Goal: Task Accomplishment & Management: Complete application form

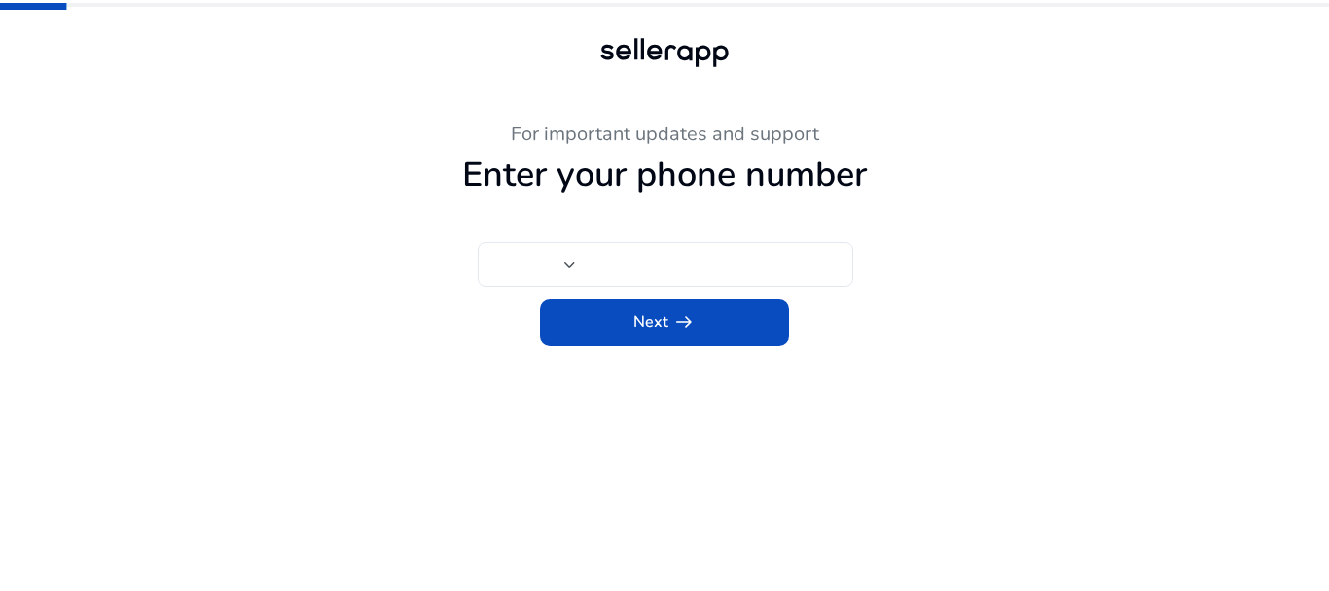
type input "***"
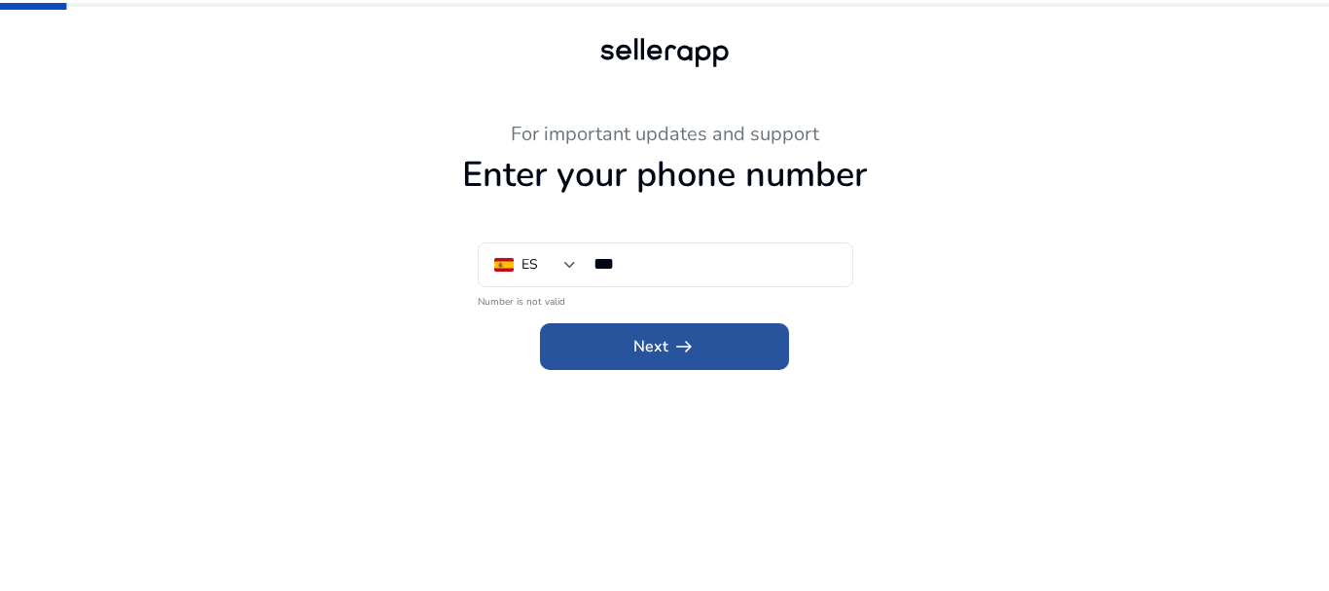
click at [754, 336] on span at bounding box center [664, 346] width 249 height 47
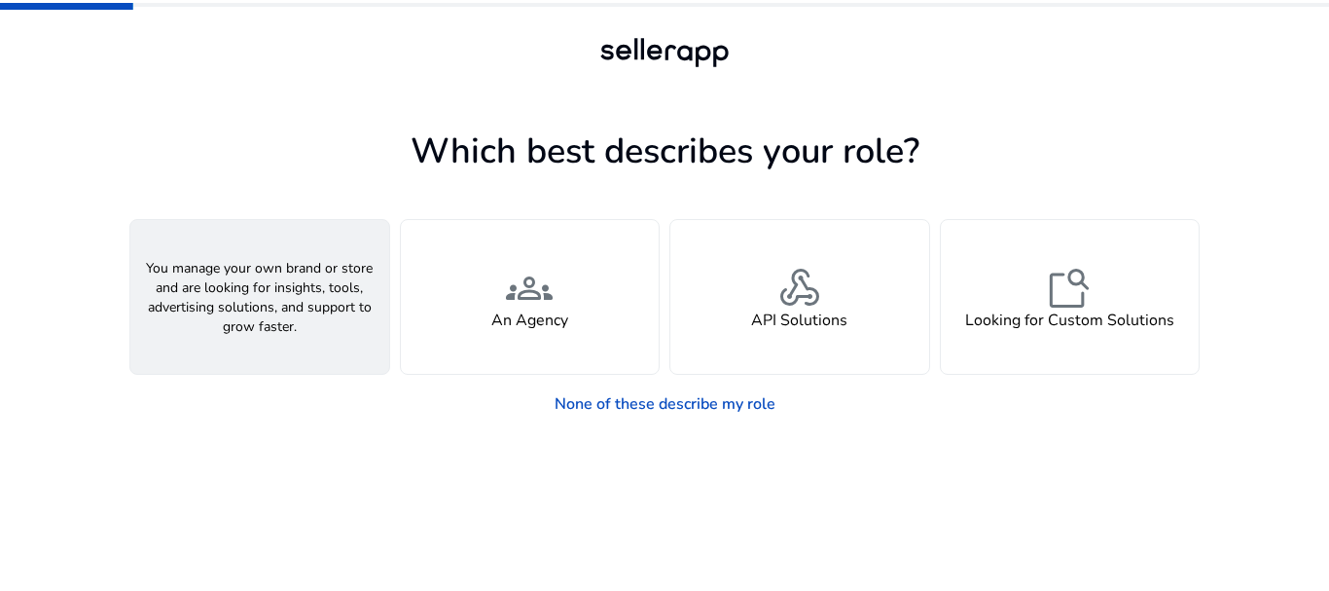
click at [342, 341] on div "person A Seller" at bounding box center [259, 297] width 259 height 154
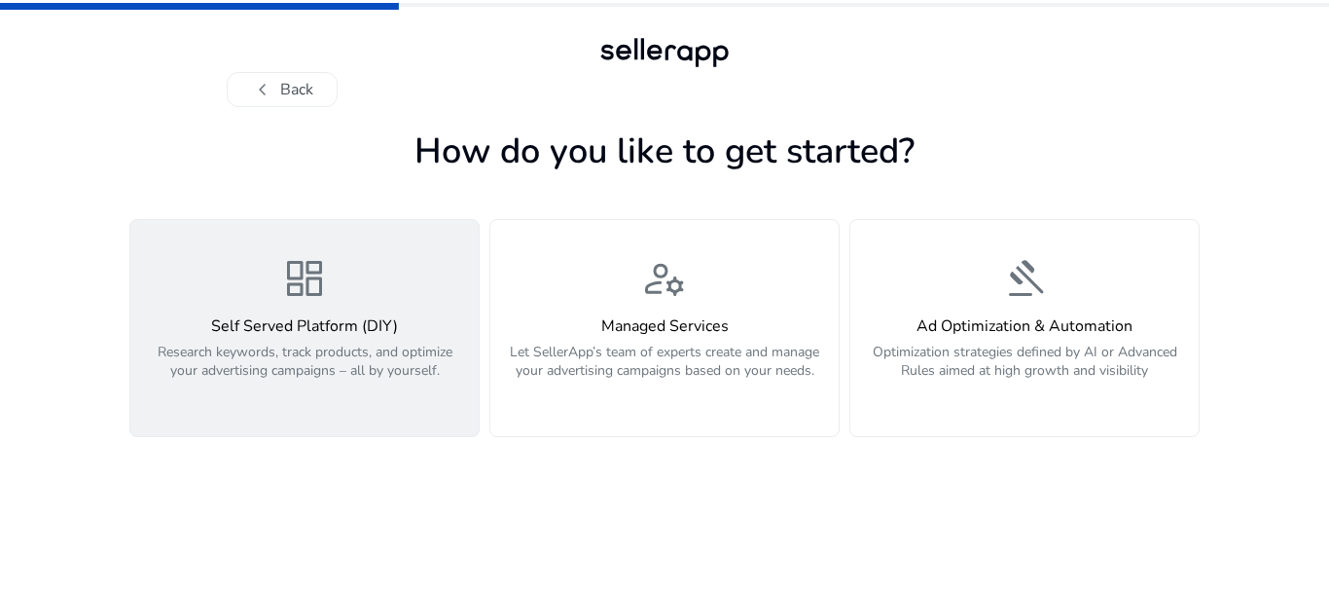
click at [437, 346] on p "Research keywords, track products, and optimize your advertising campaigns – al…" at bounding box center [304, 372] width 325 height 58
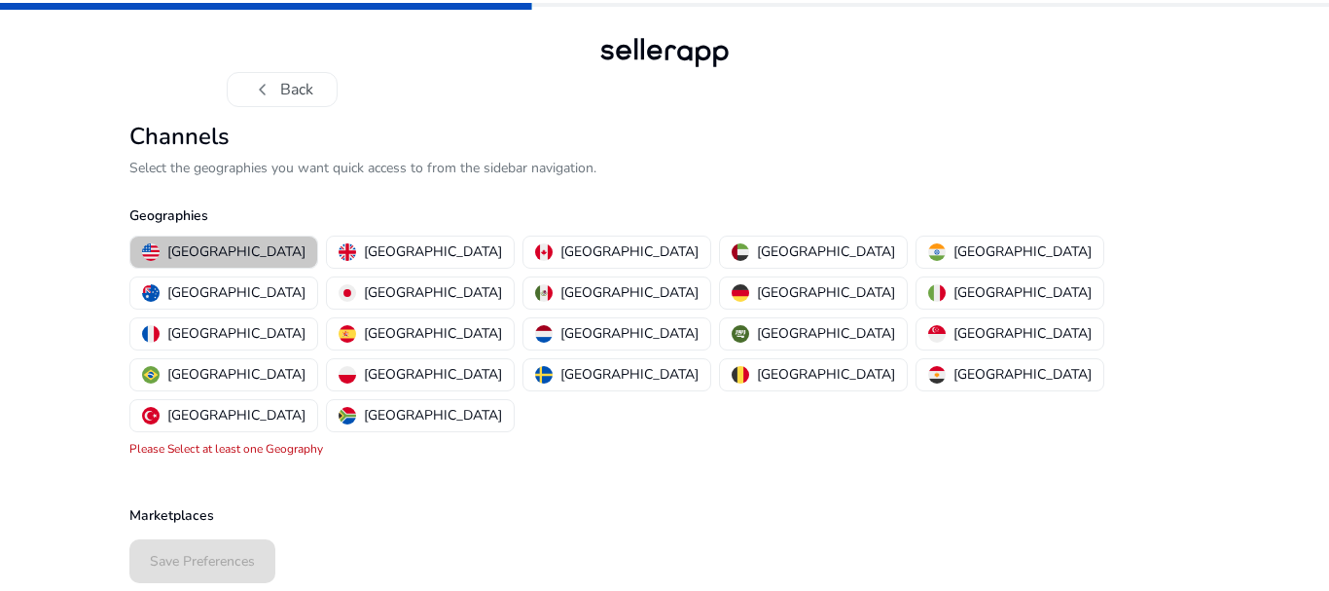
click at [230, 238] on button "[GEOGRAPHIC_DATA]" at bounding box center [223, 251] width 187 height 31
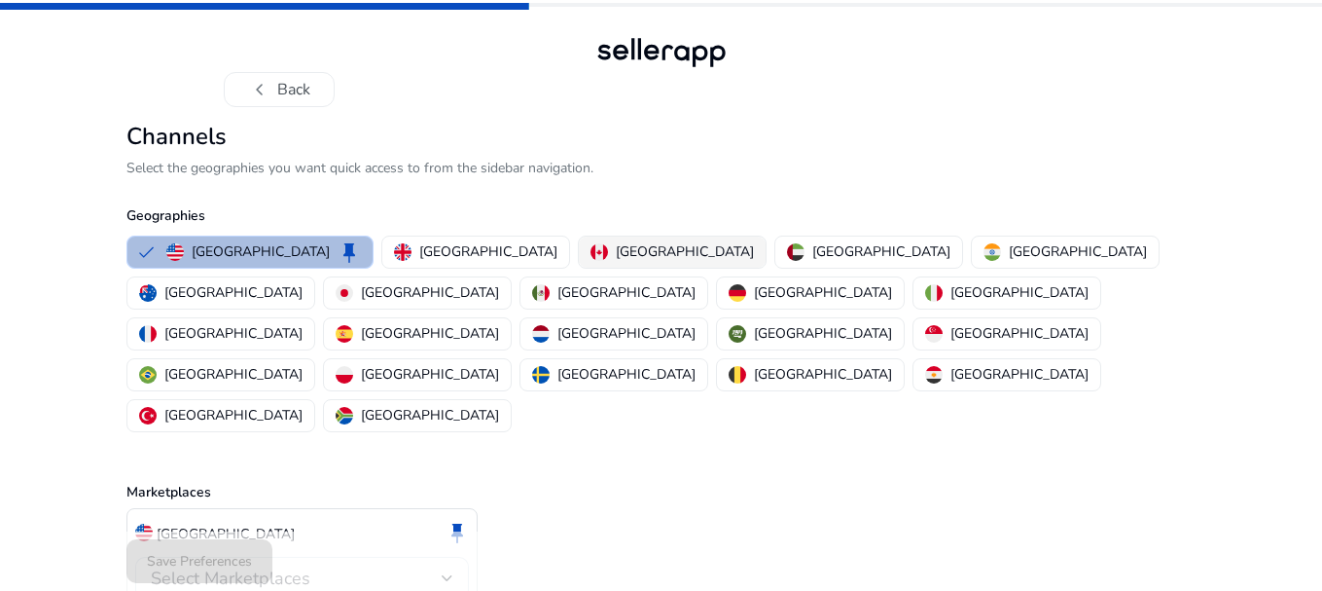
click at [616, 260] on p "[GEOGRAPHIC_DATA]" at bounding box center [685, 251] width 138 height 20
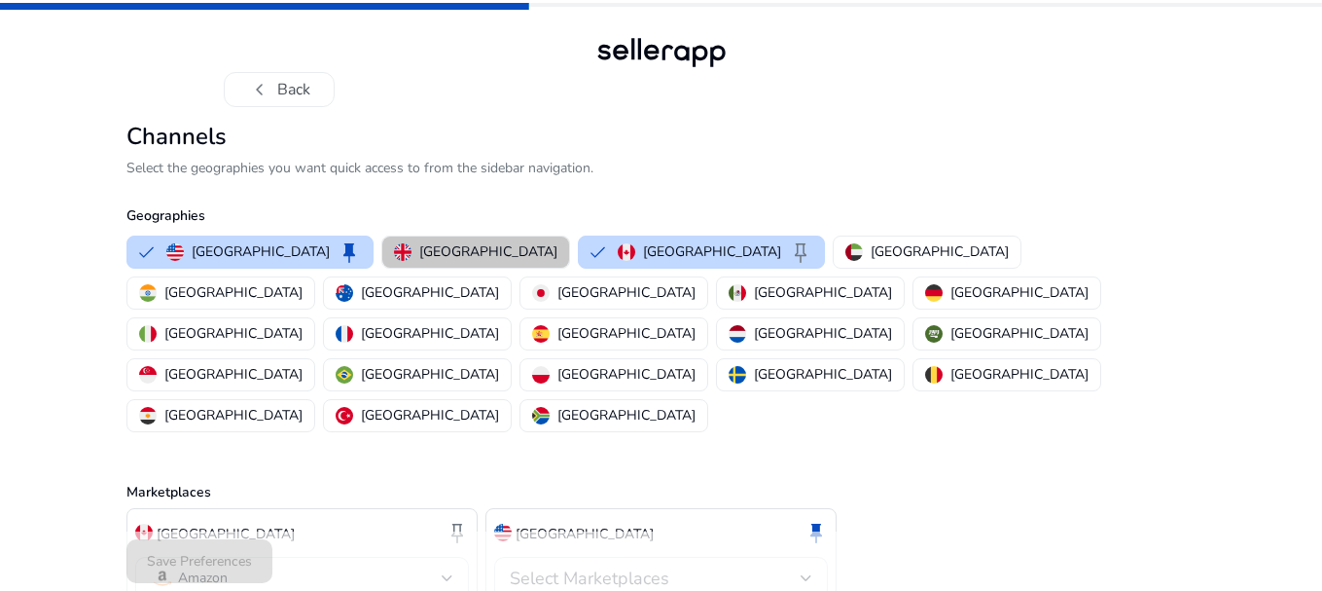
click at [443, 248] on p "[GEOGRAPHIC_DATA]" at bounding box center [488, 251] width 138 height 20
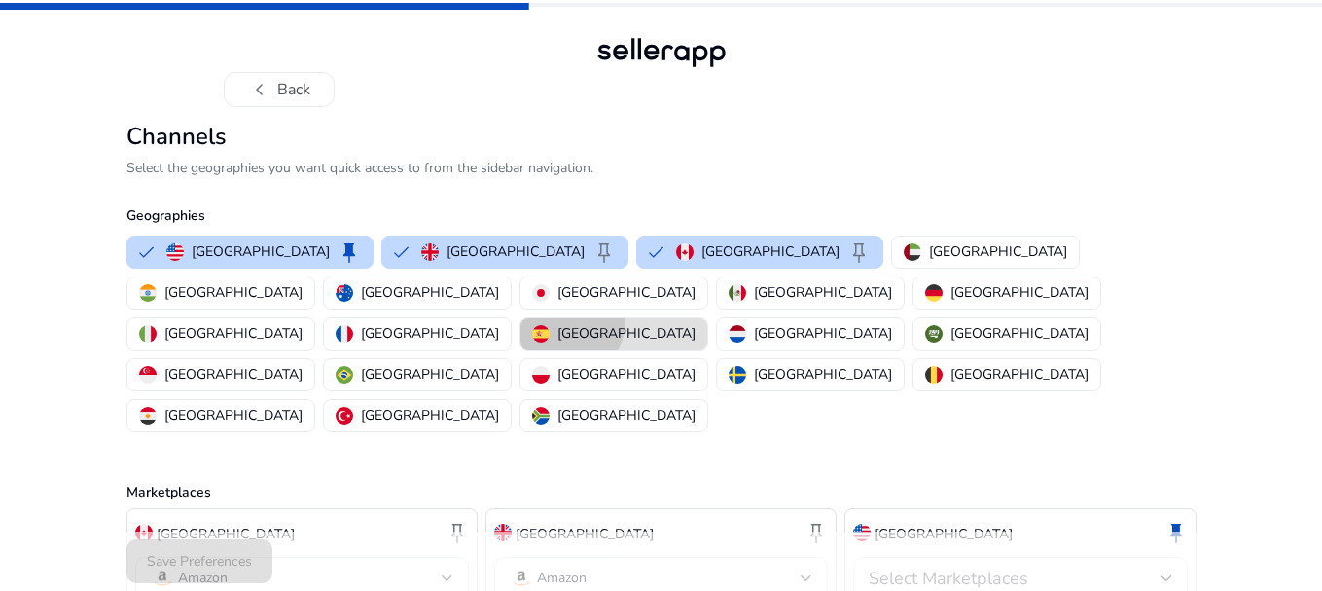
click at [575, 318] on button "[GEOGRAPHIC_DATA]" at bounding box center [614, 333] width 187 height 31
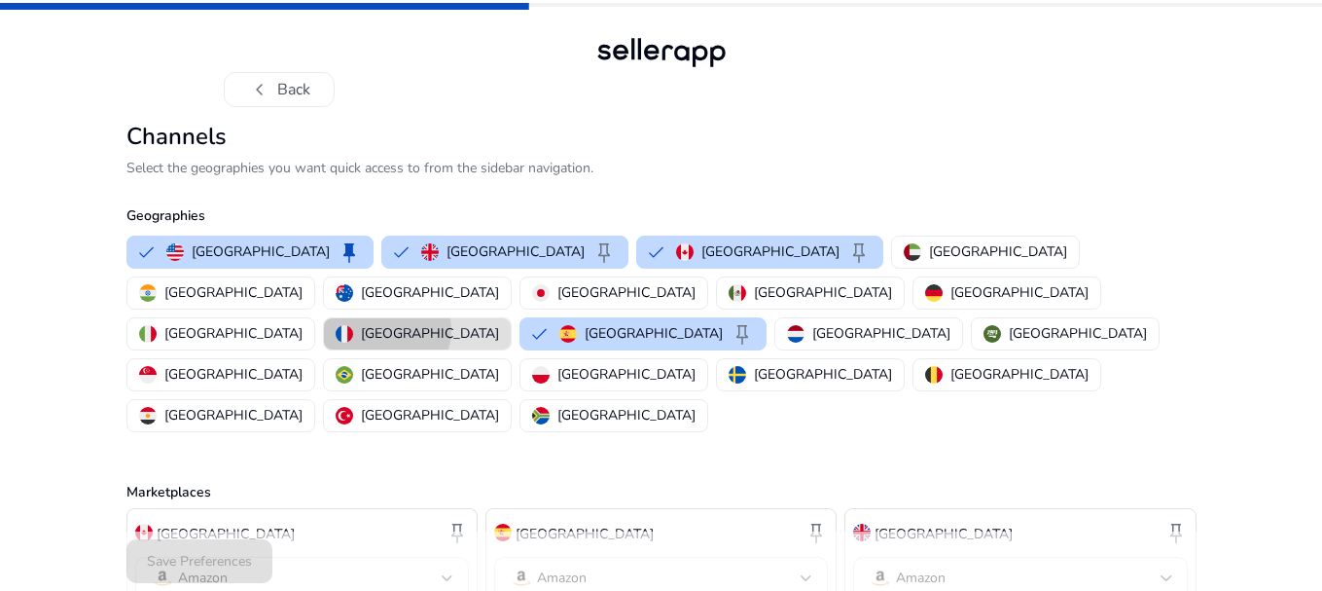
click at [489, 323] on p "[GEOGRAPHIC_DATA]" at bounding box center [430, 333] width 138 height 20
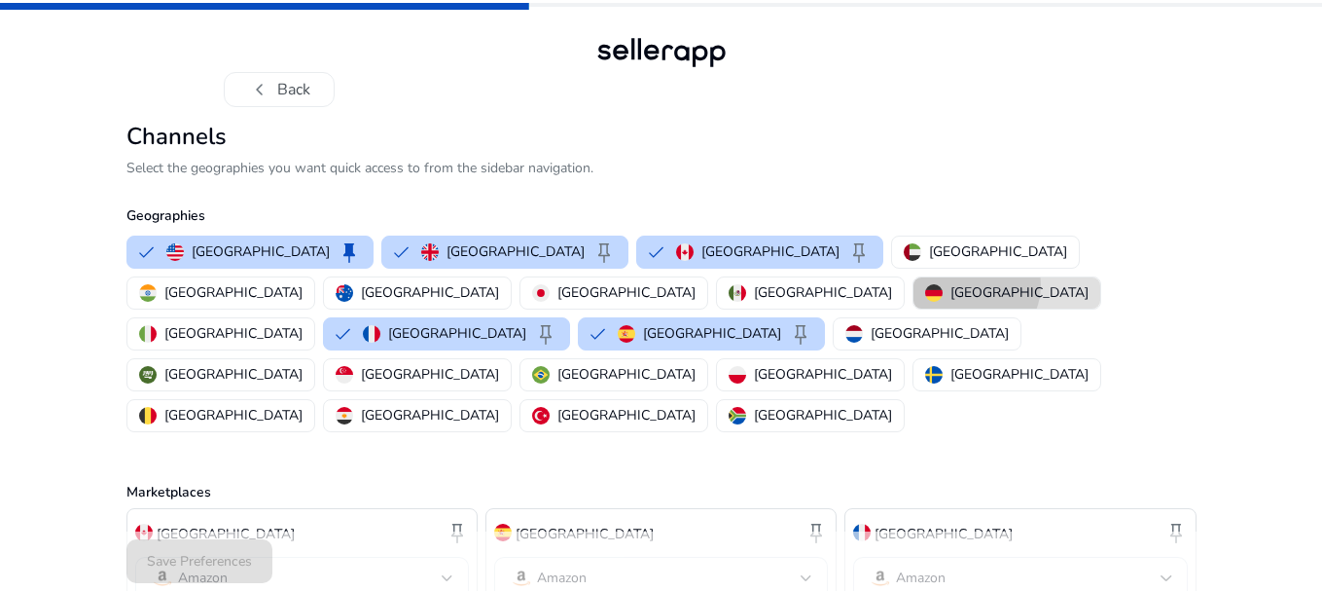
click at [951, 285] on p "[GEOGRAPHIC_DATA]" at bounding box center [1020, 292] width 138 height 20
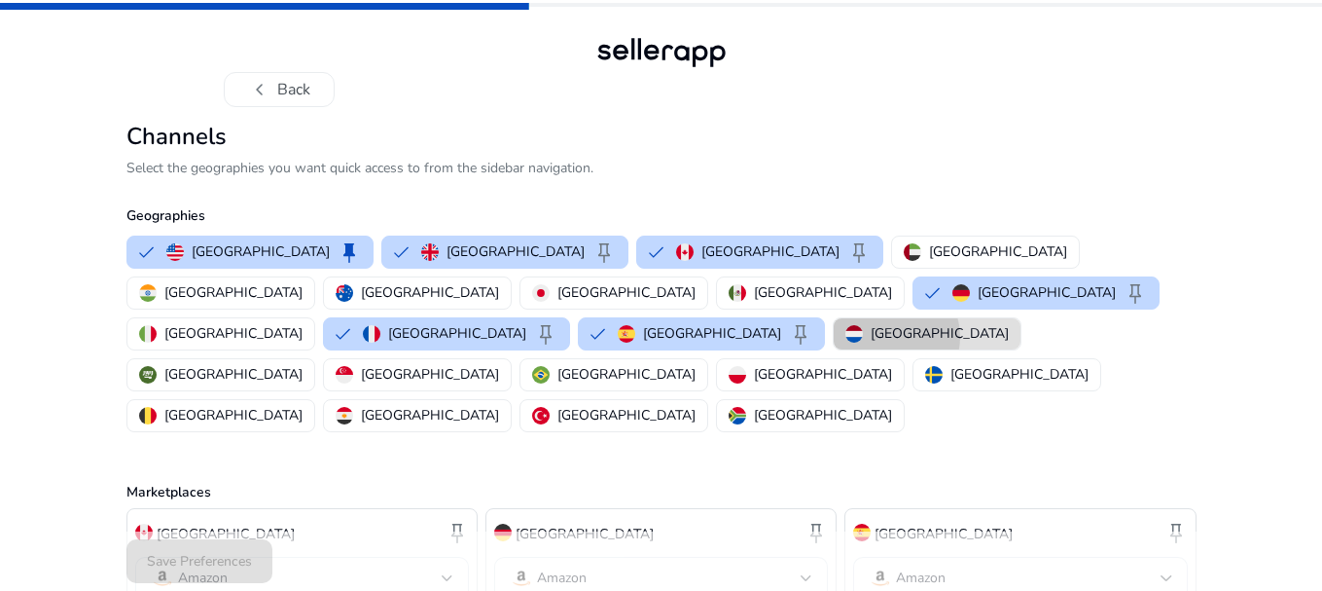
click at [871, 323] on p "[GEOGRAPHIC_DATA]" at bounding box center [940, 333] width 138 height 20
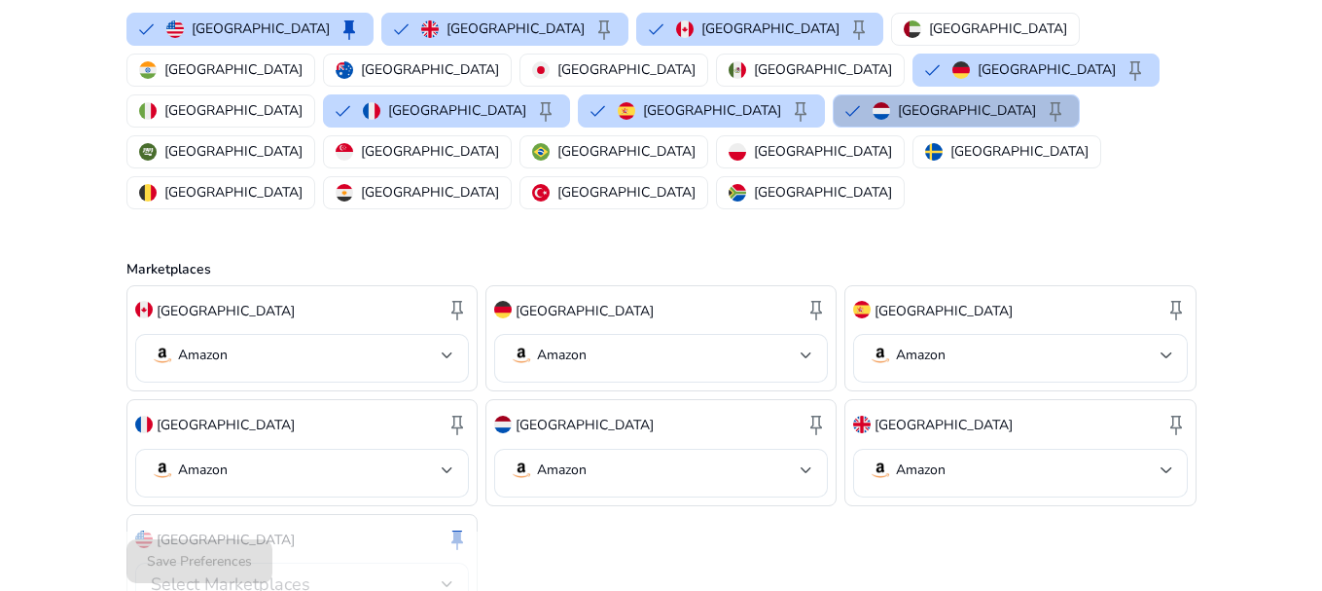
scroll to position [267, 0]
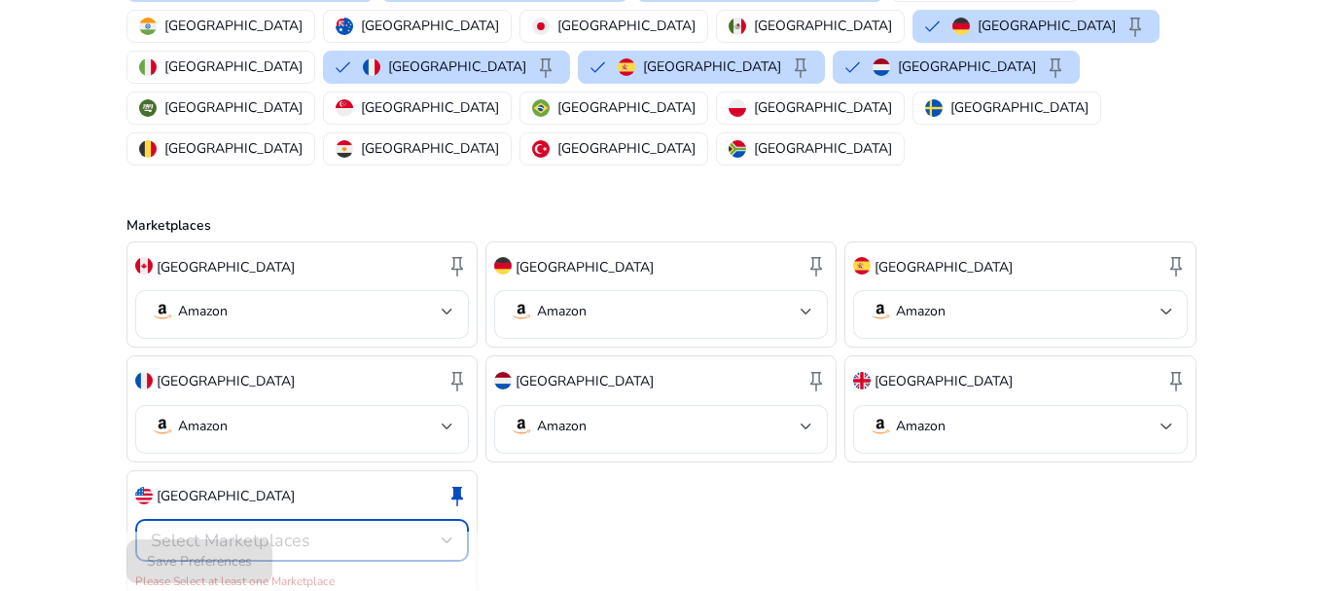
click at [450, 528] on div at bounding box center [448, 539] width 12 height 23
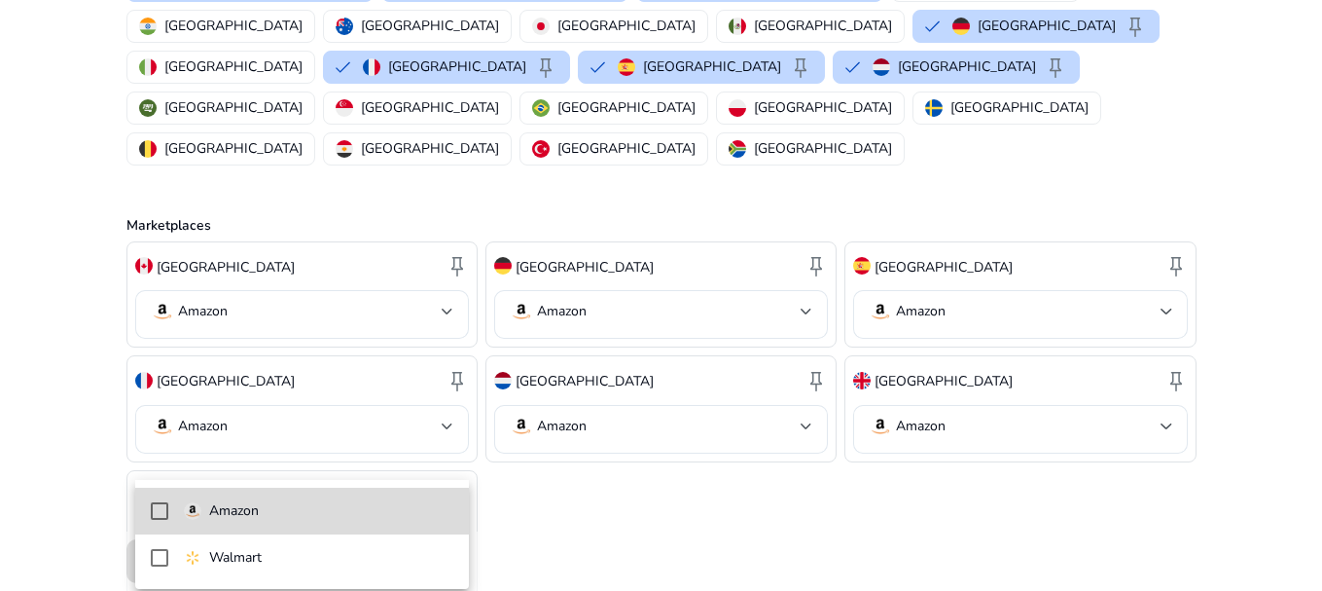
click at [395, 522] on span "Amazon" at bounding box center [319, 510] width 270 height 21
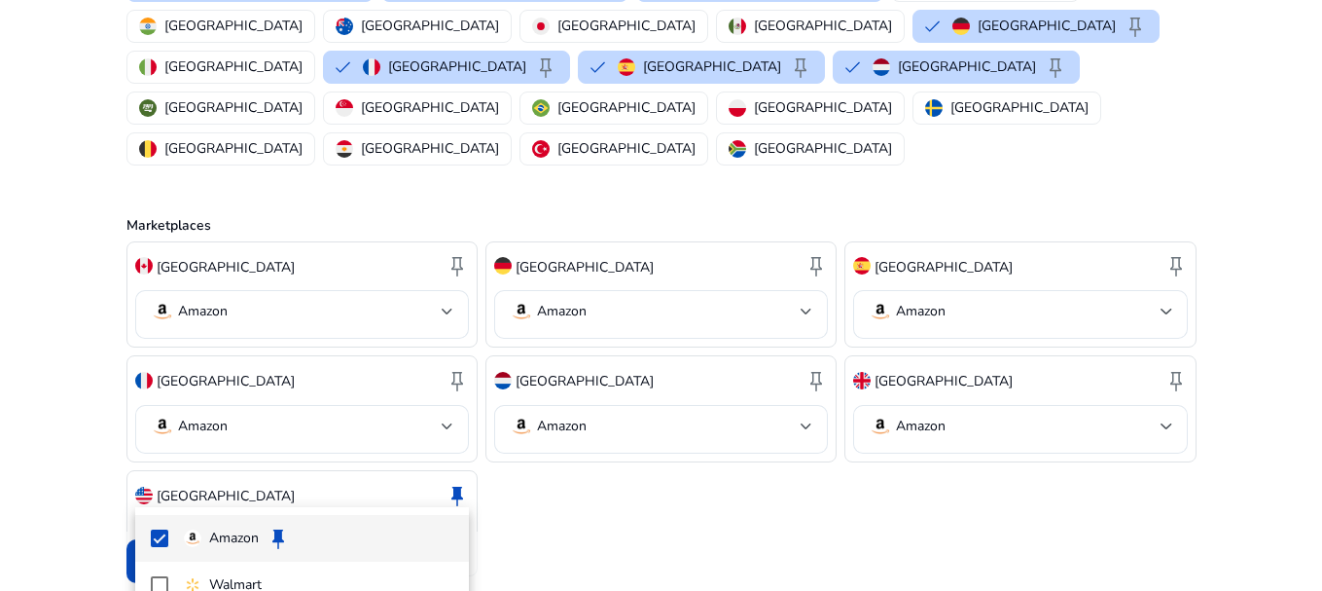
scroll to position [245, 0]
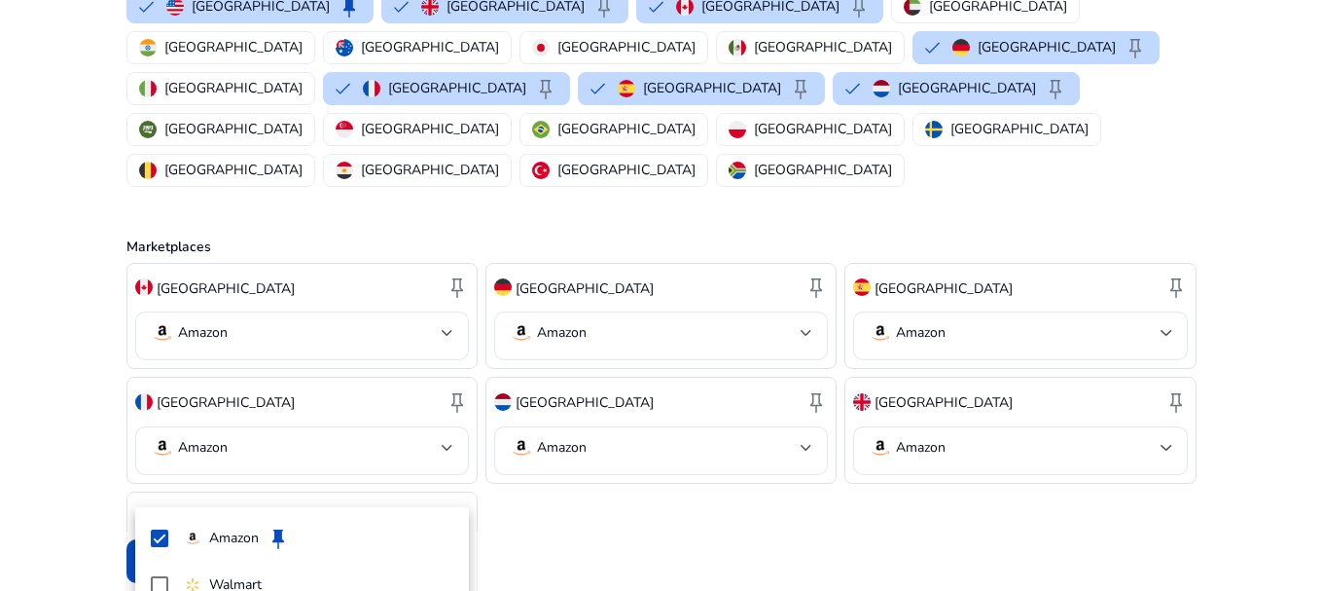
click at [539, 486] on div at bounding box center [661, 295] width 1322 height 591
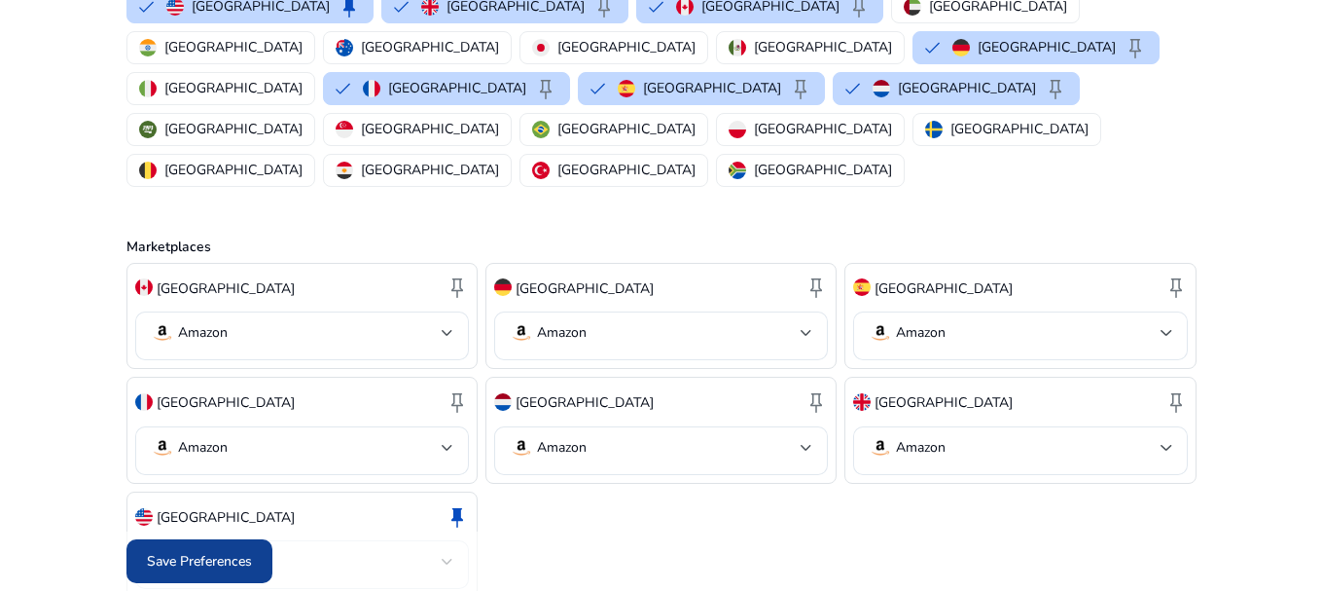
click at [232, 563] on span "Save Preferences" at bounding box center [199, 561] width 105 height 20
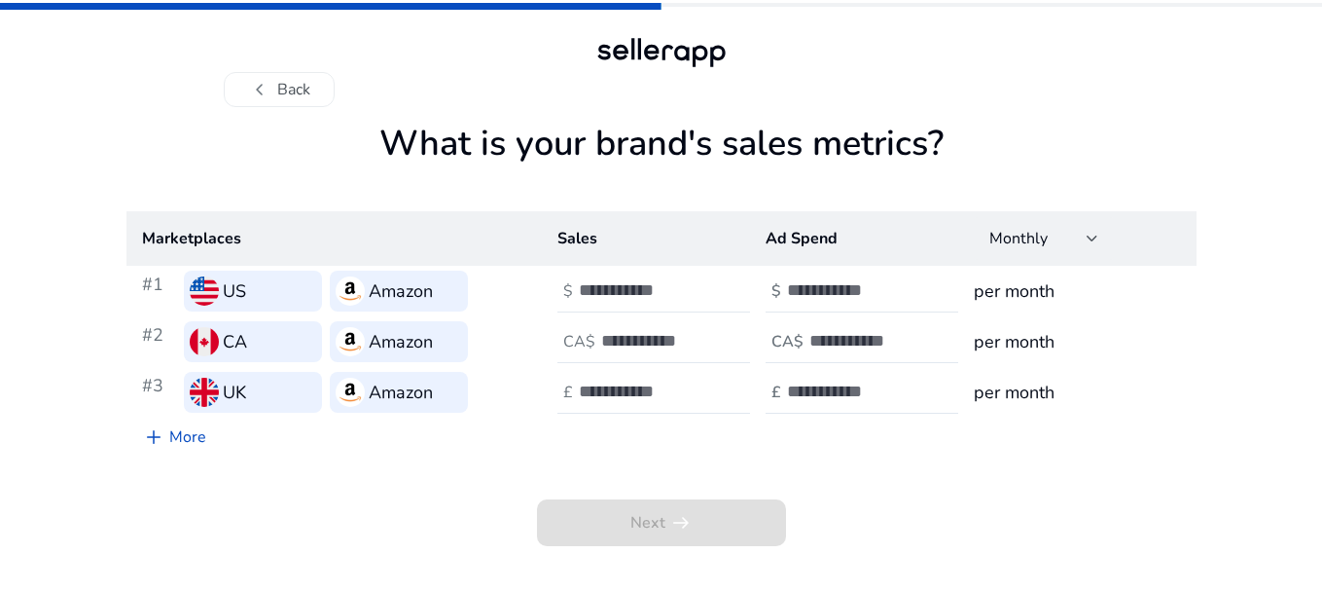
scroll to position [0, 0]
click at [158, 437] on span "add" at bounding box center [156, 436] width 23 height 23
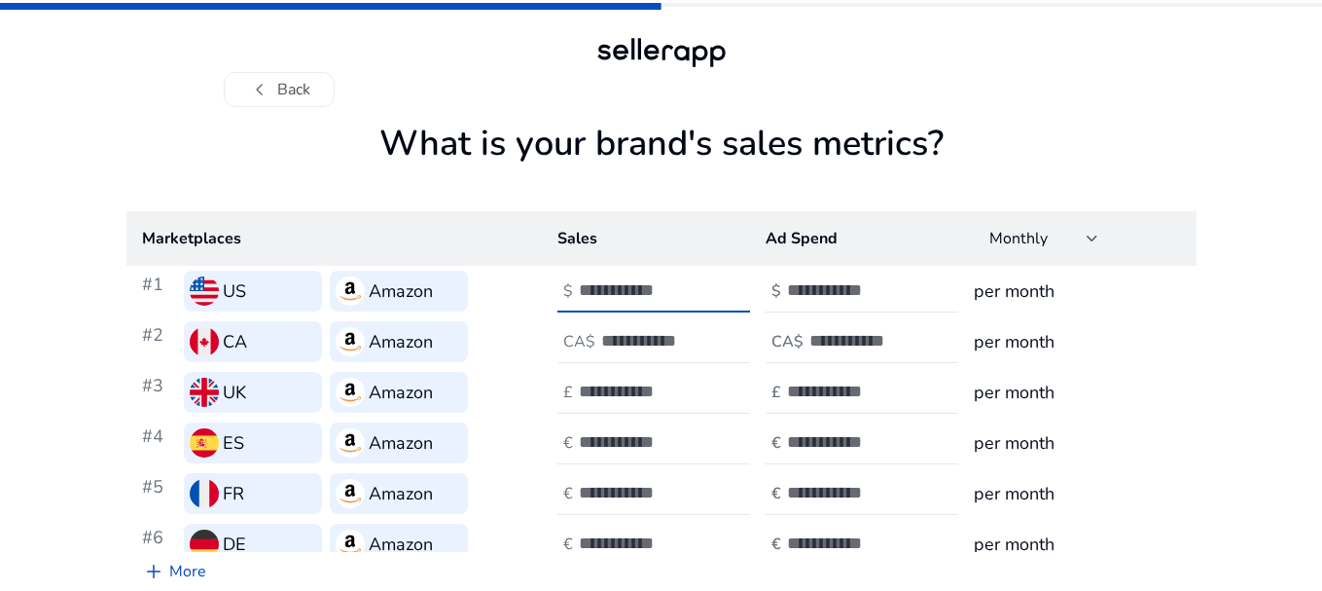
click at [627, 298] on input "number" at bounding box center [644, 289] width 131 height 21
type input "**"
click at [1296, 61] on div "chevron_left Back" at bounding box center [661, 53] width 1322 height 107
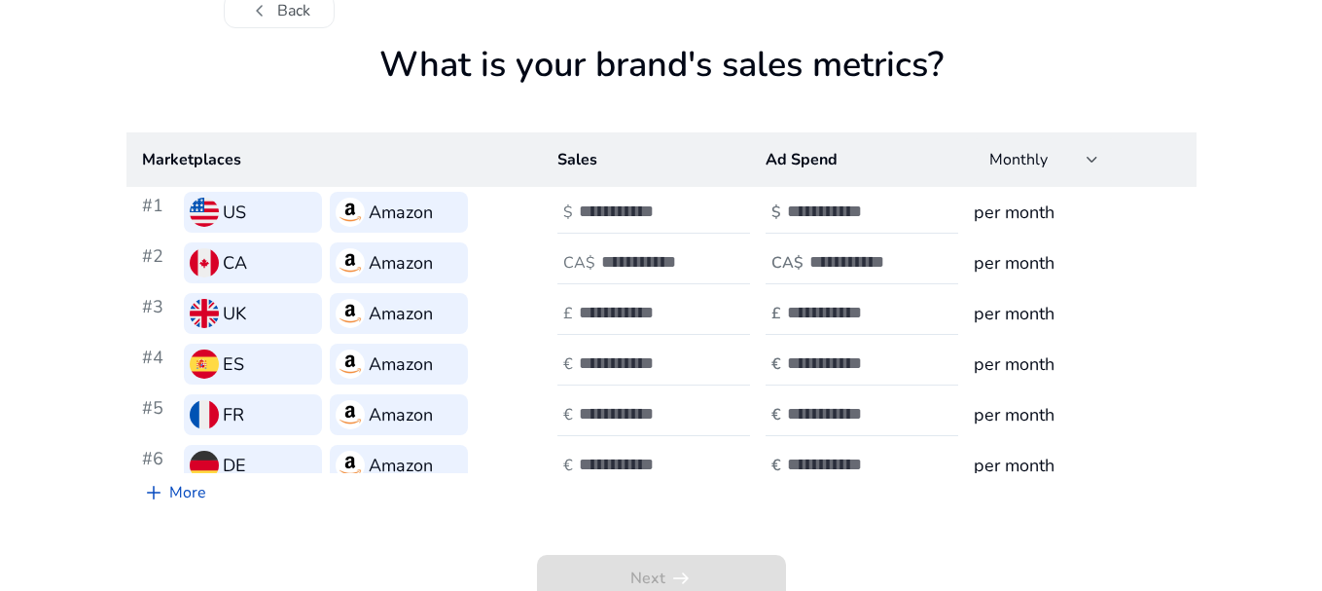
scroll to position [90, 0]
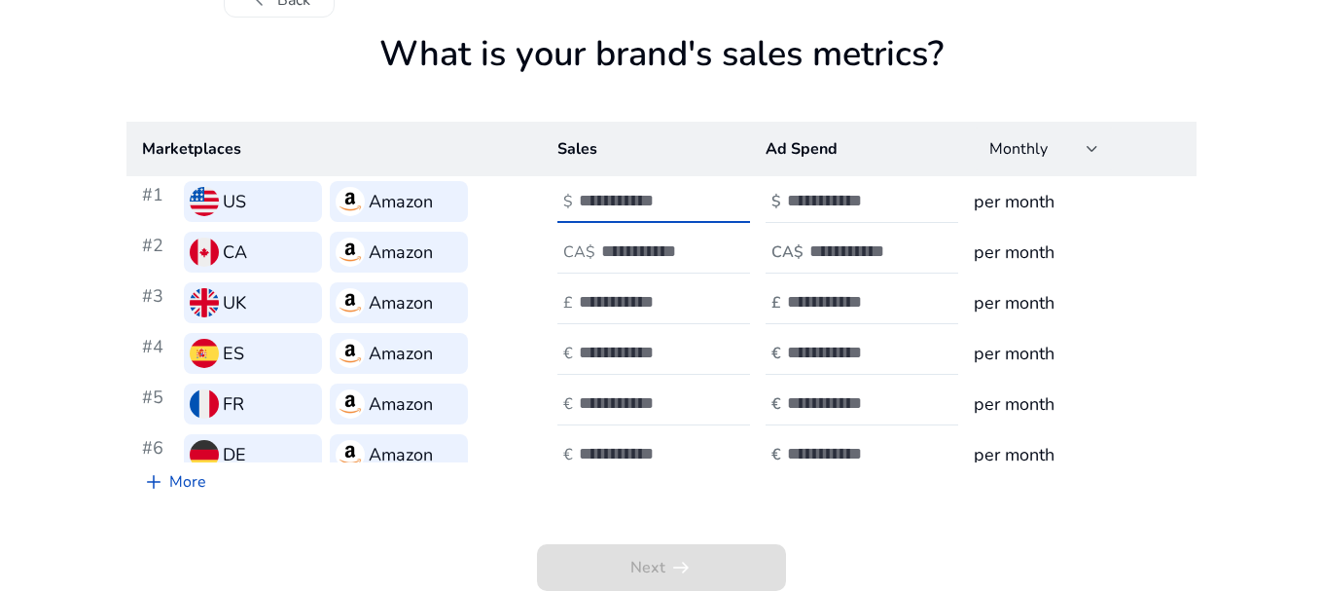
click at [684, 205] on input "**" at bounding box center [644, 200] width 131 height 21
type input "**"
type input "*"
click at [661, 248] on input "number" at bounding box center [666, 250] width 131 height 21
type input "*"
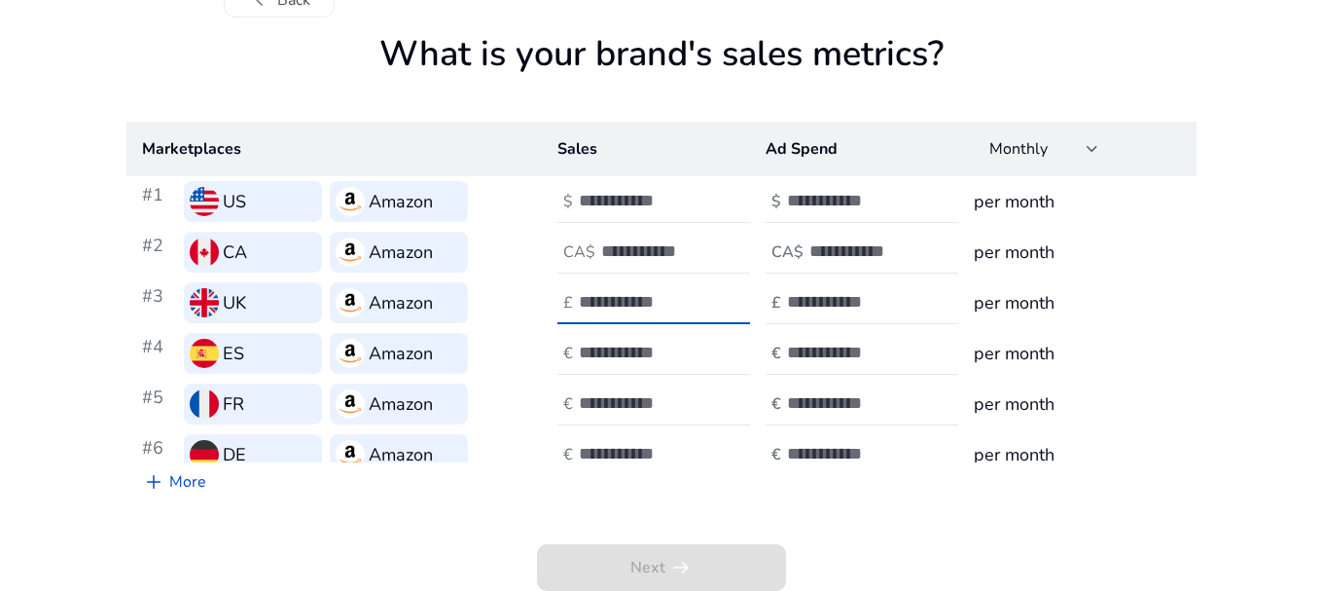
click at [640, 295] on input "number" at bounding box center [644, 301] width 131 height 21
type input "*"
click at [612, 344] on input "number" at bounding box center [644, 352] width 131 height 21
type input "*"
click at [598, 392] on input "number" at bounding box center [644, 402] width 131 height 21
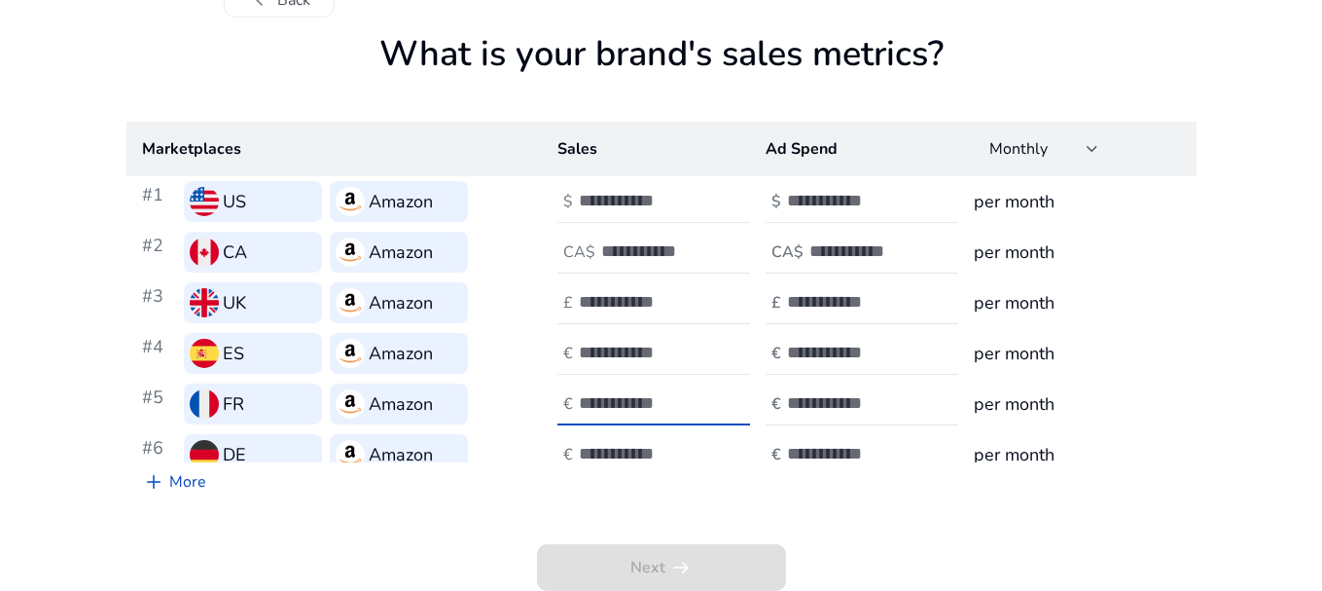
type input "*"
click at [596, 449] on input "number" at bounding box center [644, 453] width 131 height 21
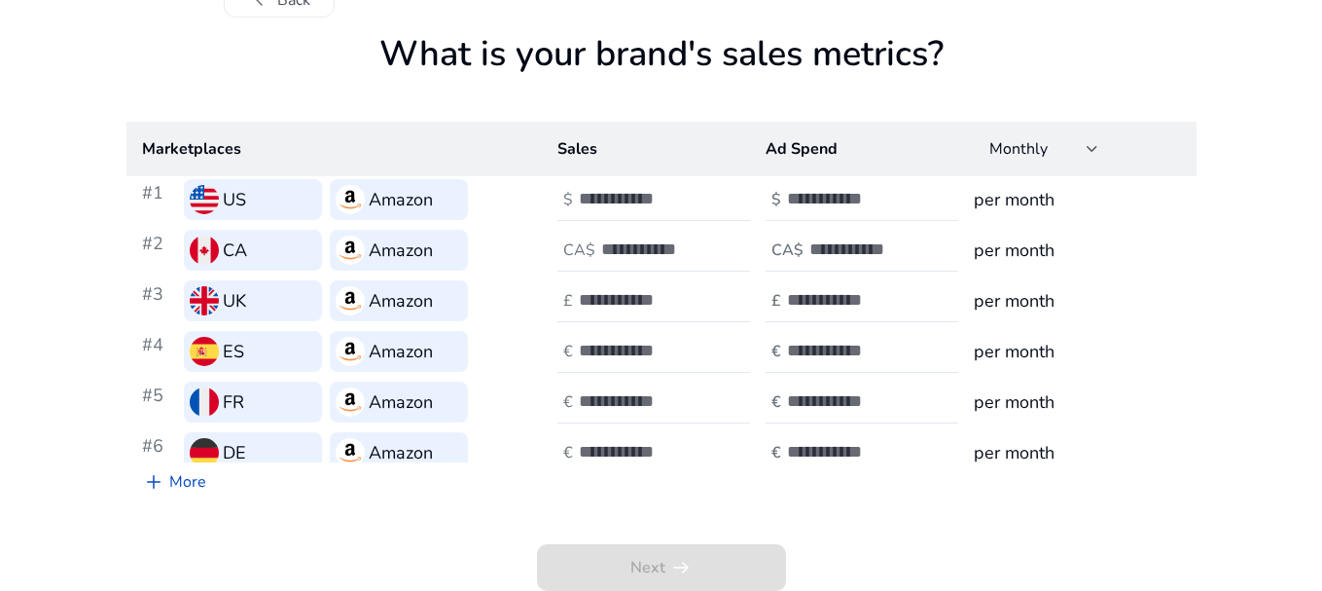
type input "*"
click at [811, 206] on input "number" at bounding box center [852, 198] width 131 height 21
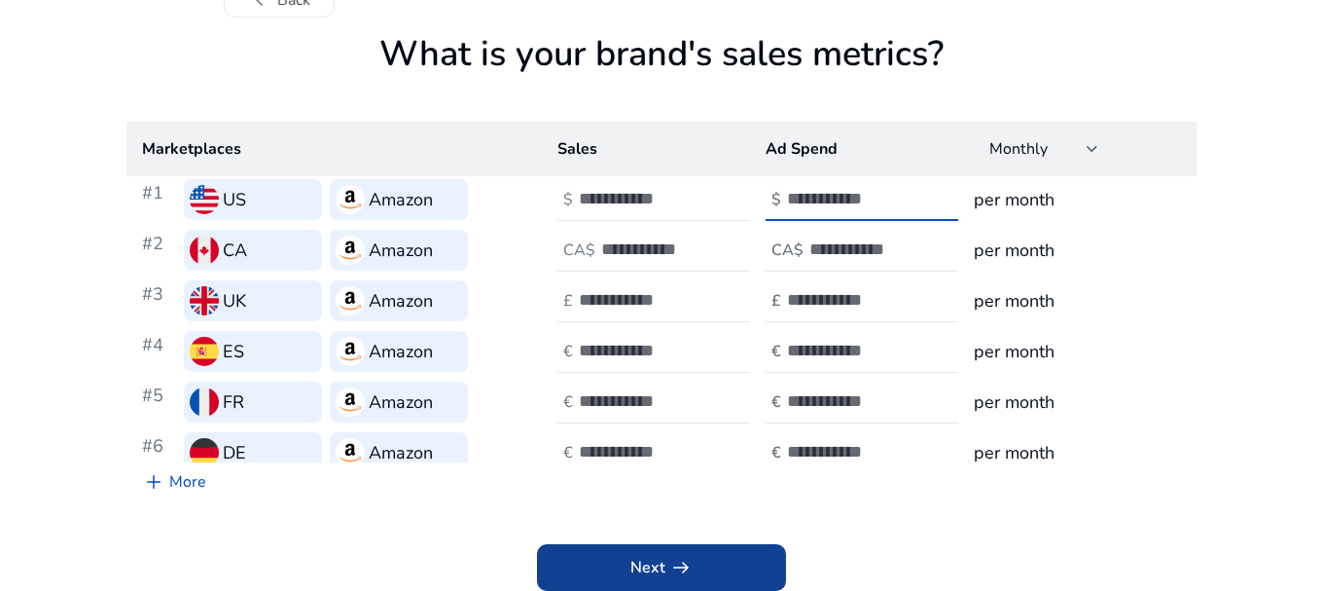
type input "*"
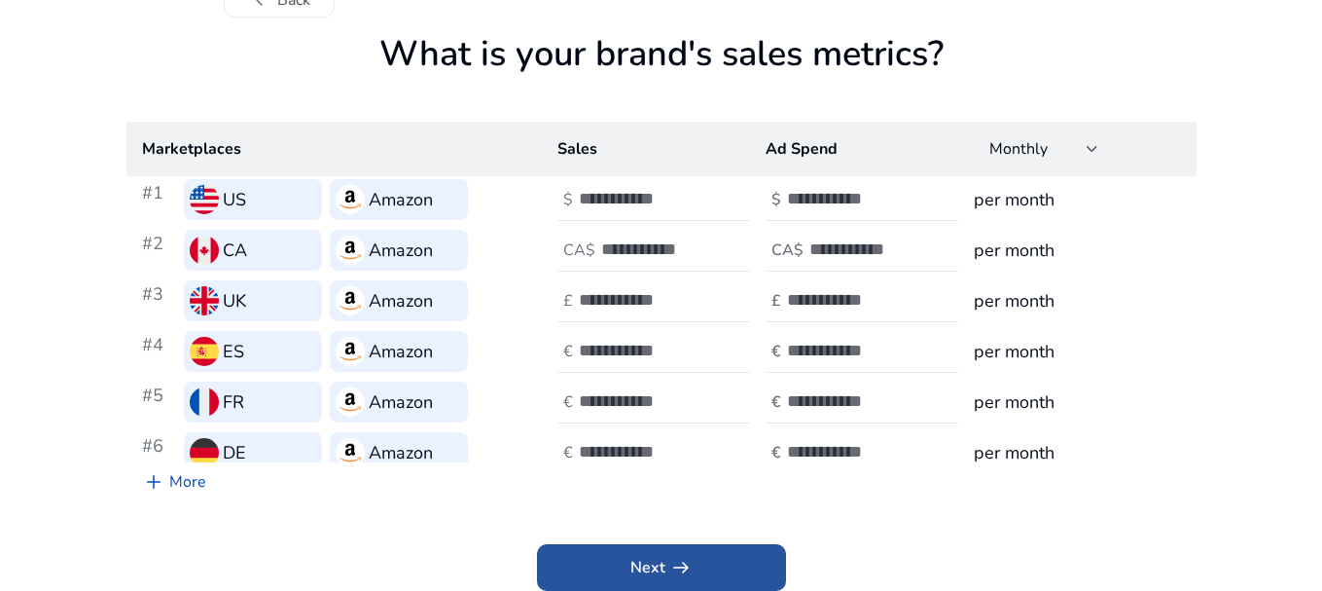
click at [679, 573] on span "arrow_right_alt" at bounding box center [680, 567] width 23 height 23
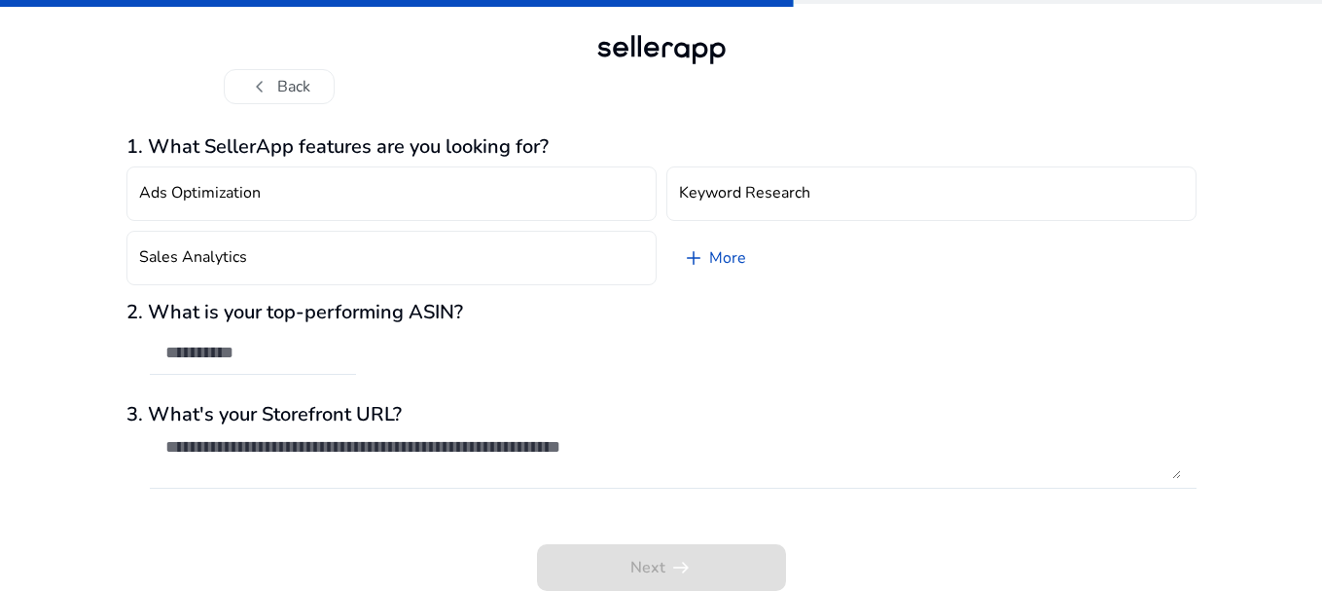
scroll to position [0, 0]
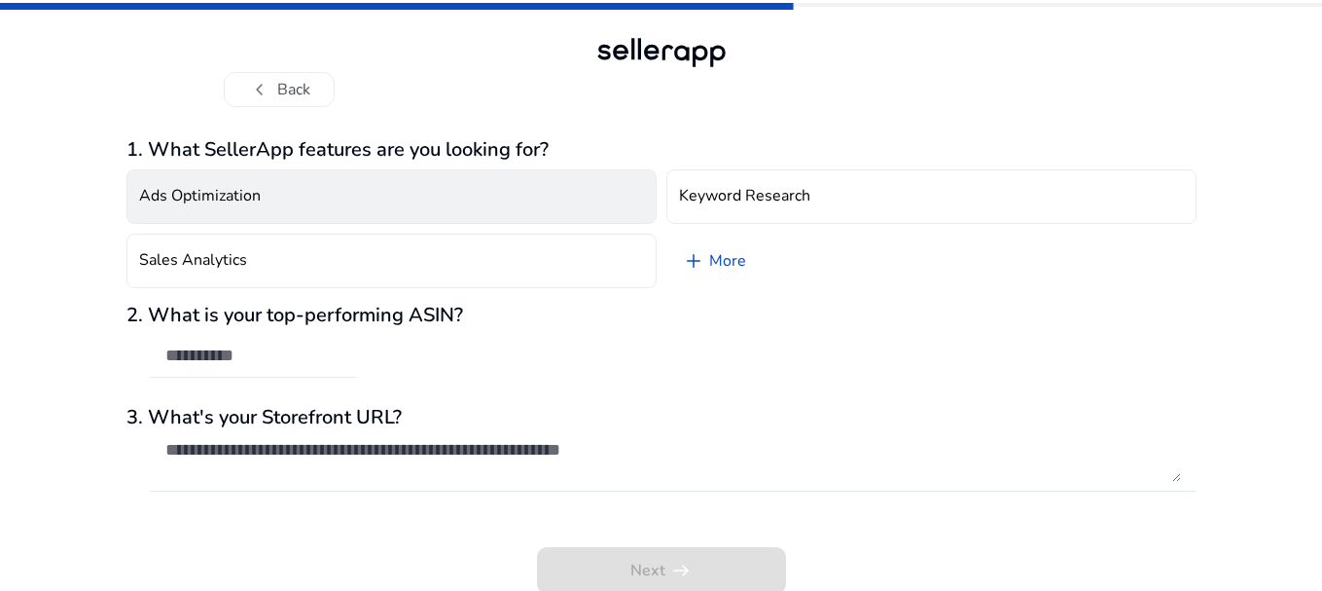
click at [556, 192] on button "Ads Optimization" at bounding box center [392, 196] width 530 height 54
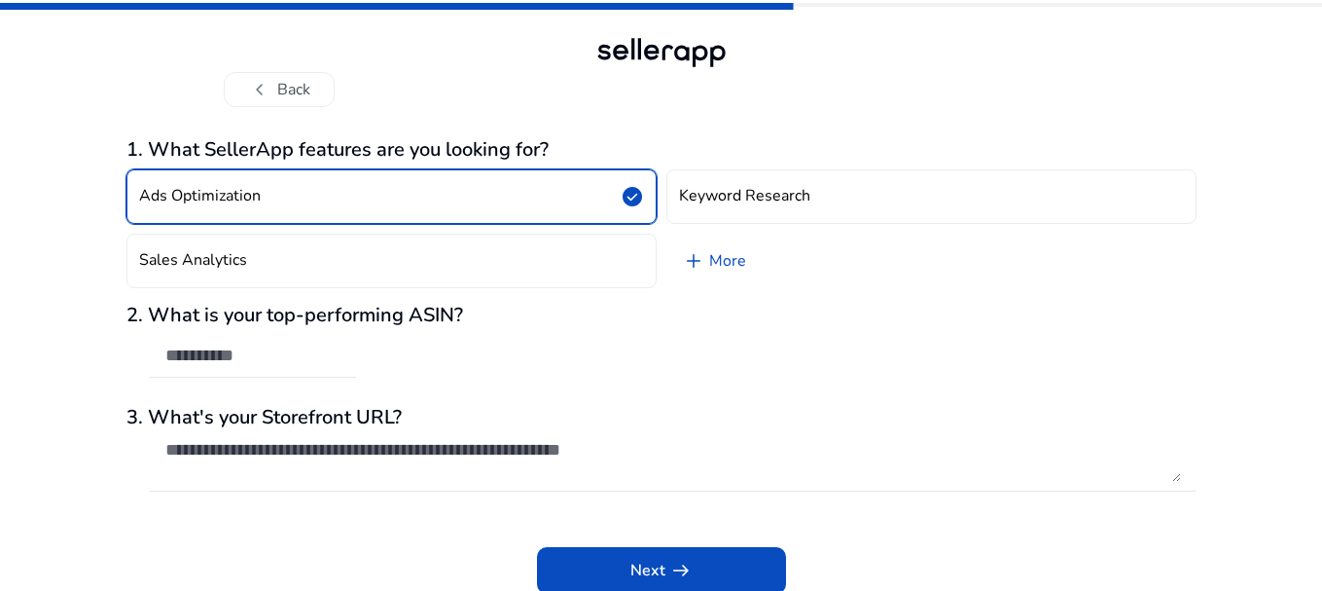
click at [556, 192] on button "Ads Optimization check_circle" at bounding box center [392, 196] width 530 height 54
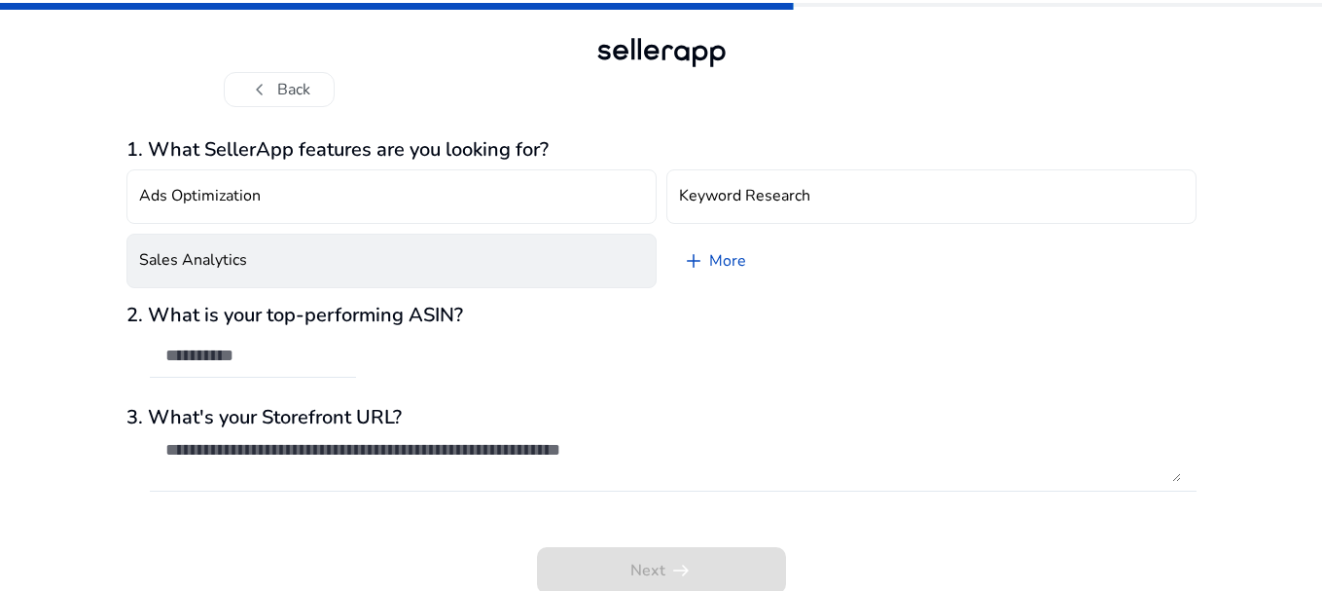
click at [537, 244] on button "Sales Analytics" at bounding box center [392, 261] width 530 height 54
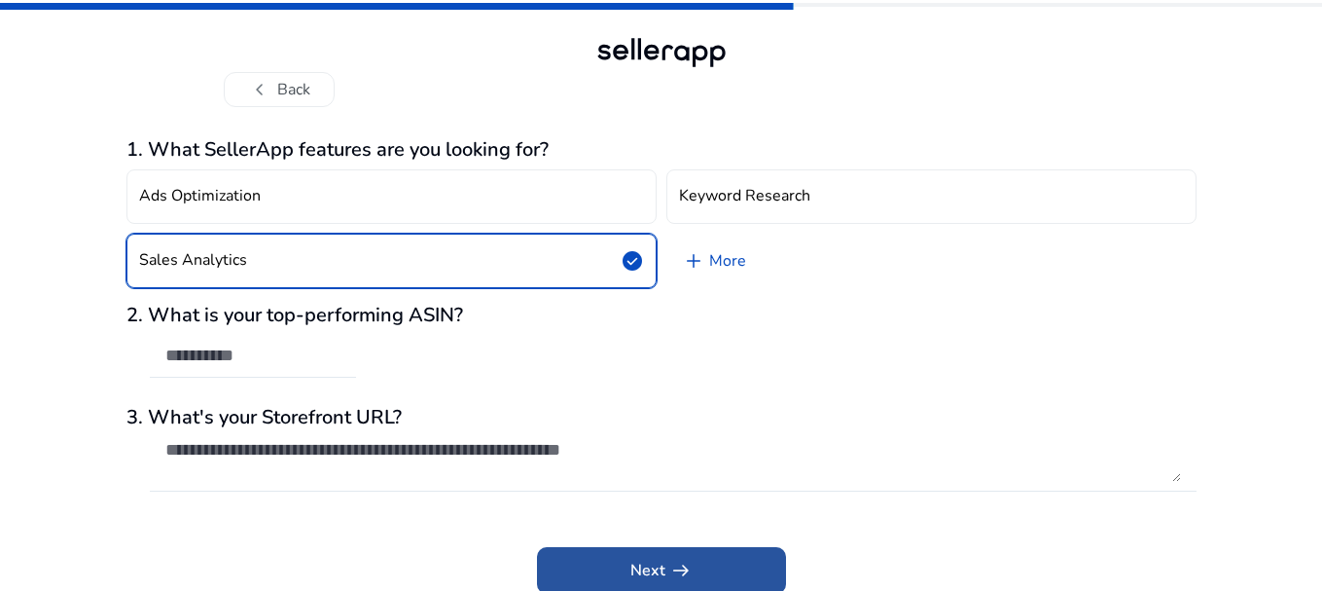
click at [683, 590] on span at bounding box center [661, 570] width 249 height 47
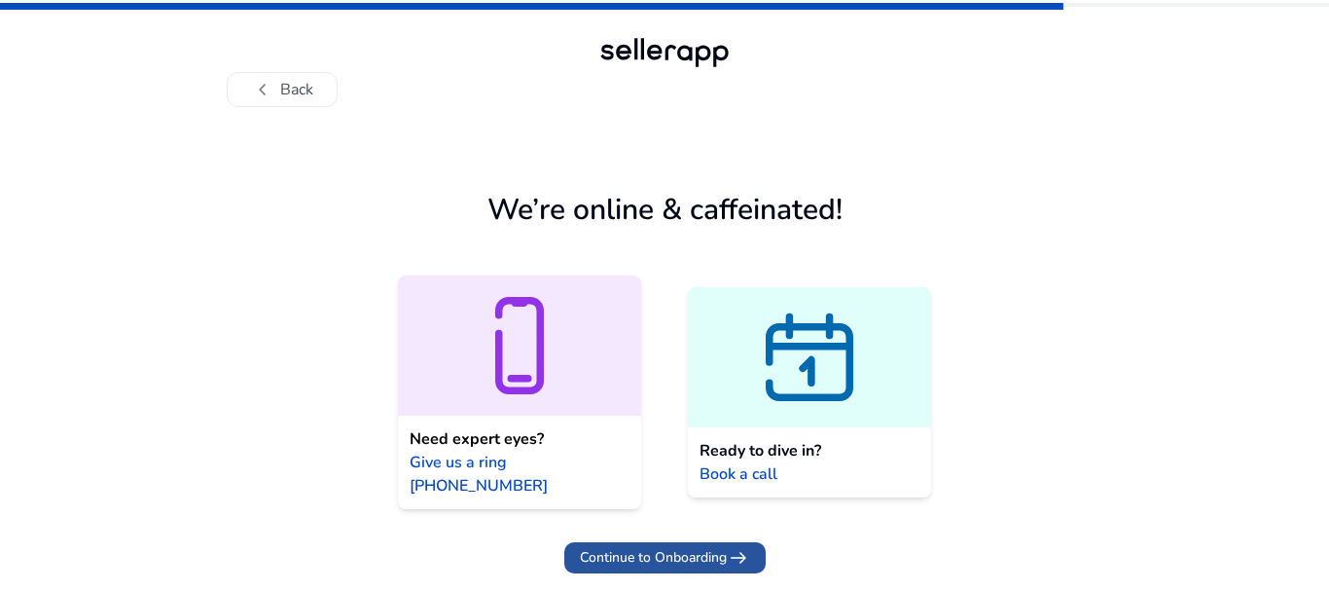
click at [642, 547] on span "Continue to Onboarding" at bounding box center [653, 557] width 147 height 20
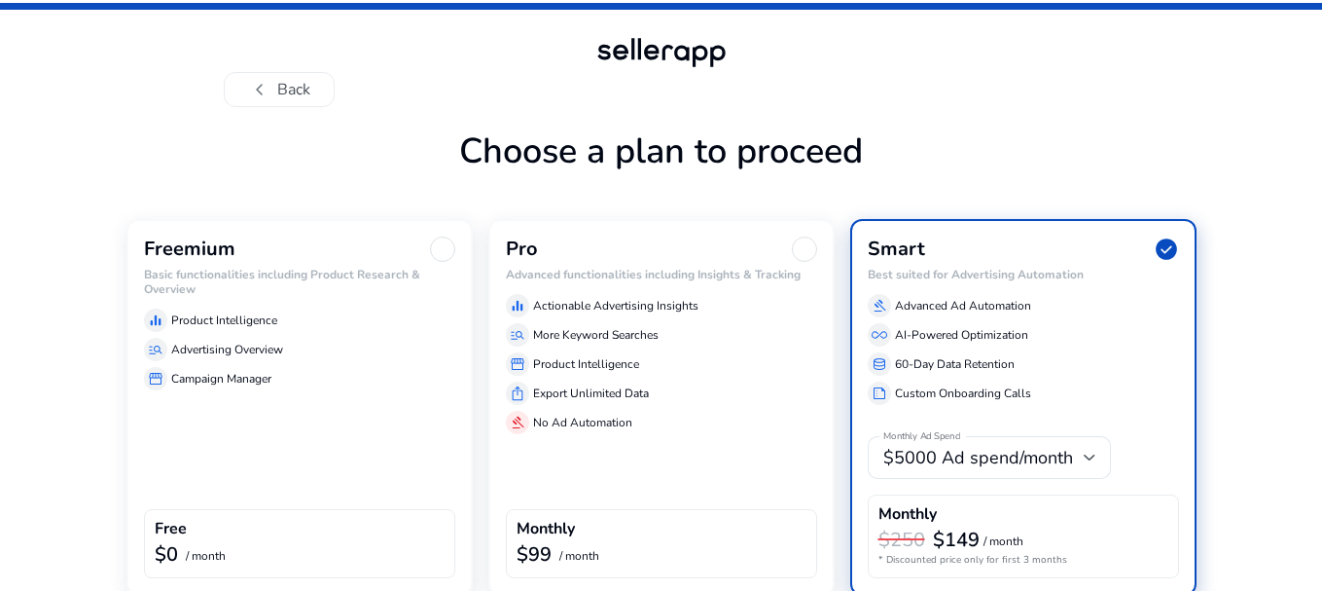
click at [378, 382] on div "storefront Campaign Manager" at bounding box center [299, 378] width 311 height 23
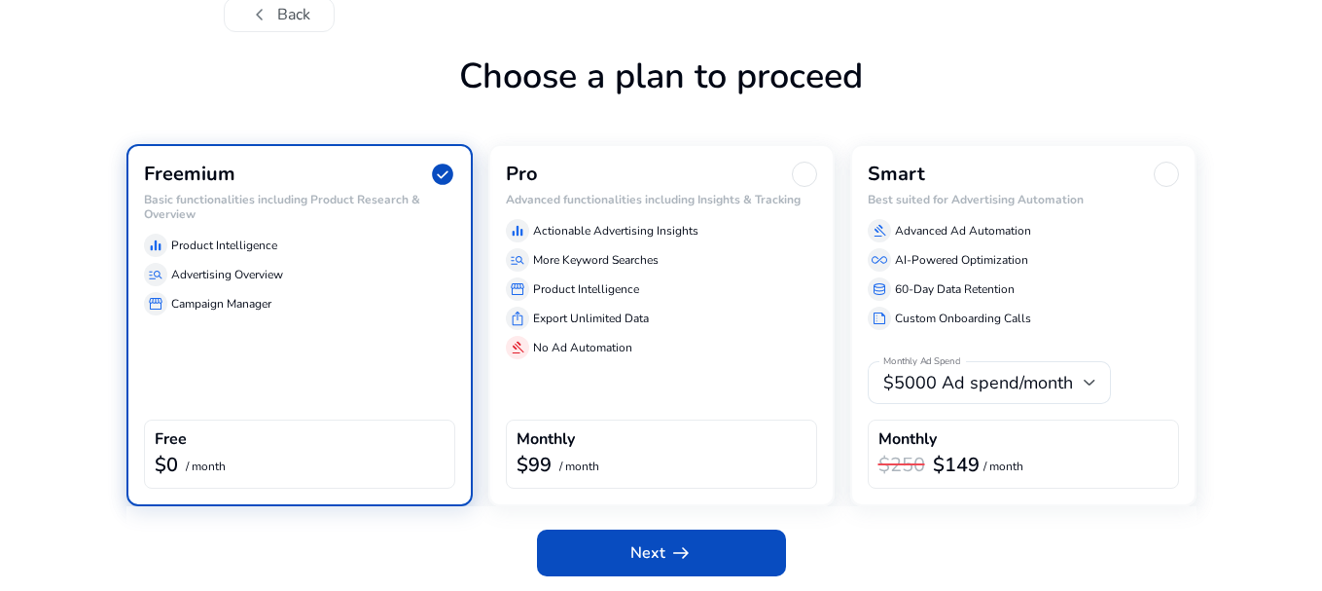
scroll to position [76, 0]
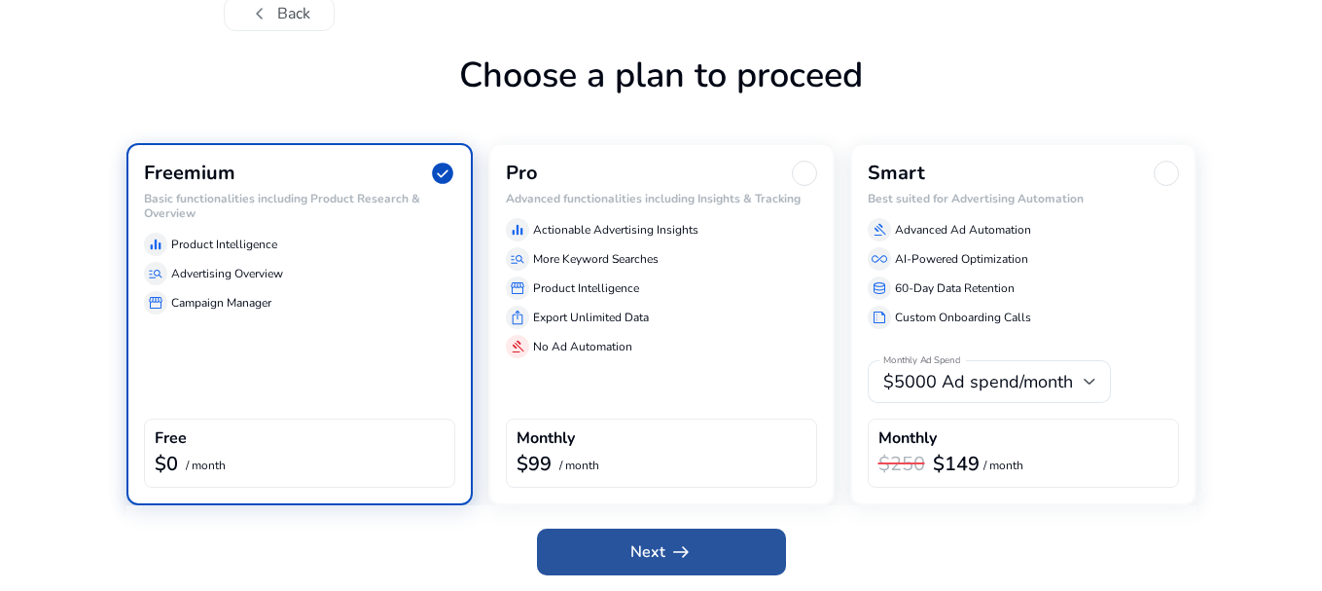
click at [688, 557] on span "arrow_right_alt" at bounding box center [680, 551] width 23 height 23
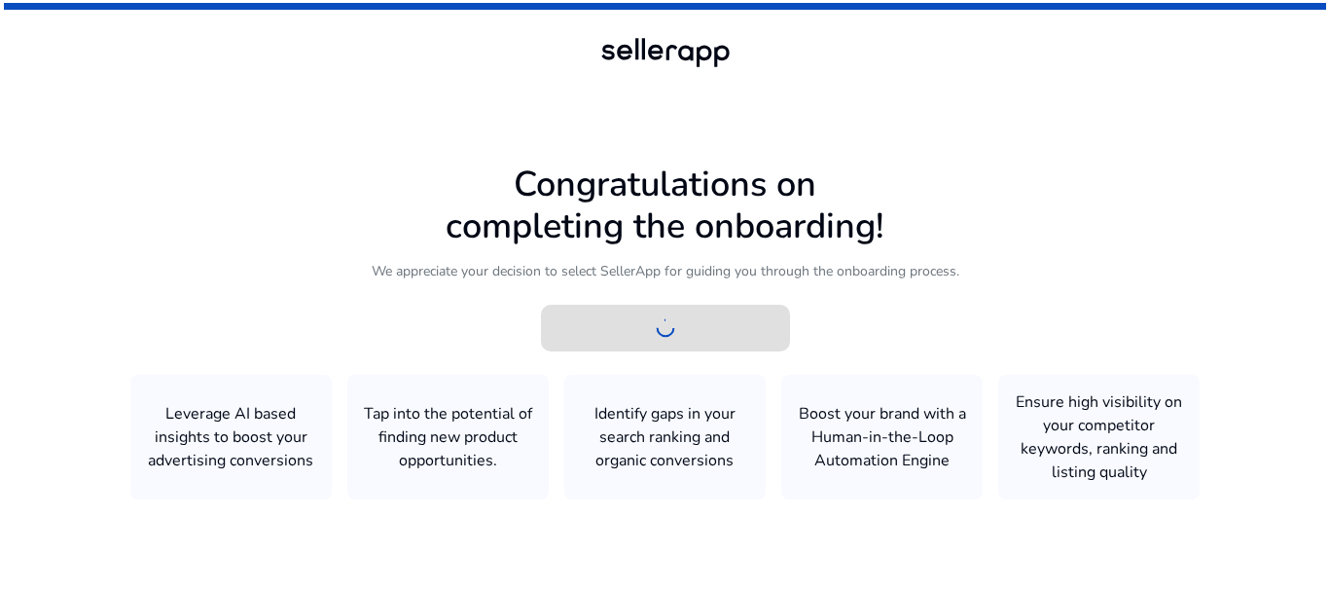
scroll to position [0, 0]
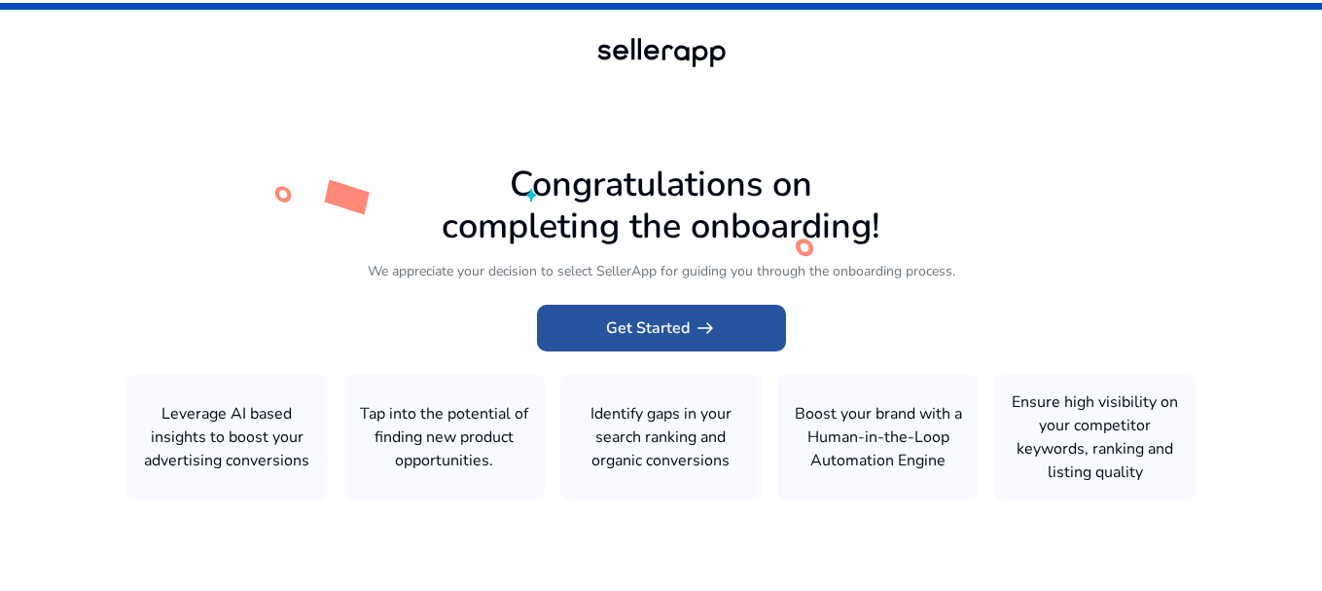
click at [686, 344] on span at bounding box center [661, 328] width 249 height 47
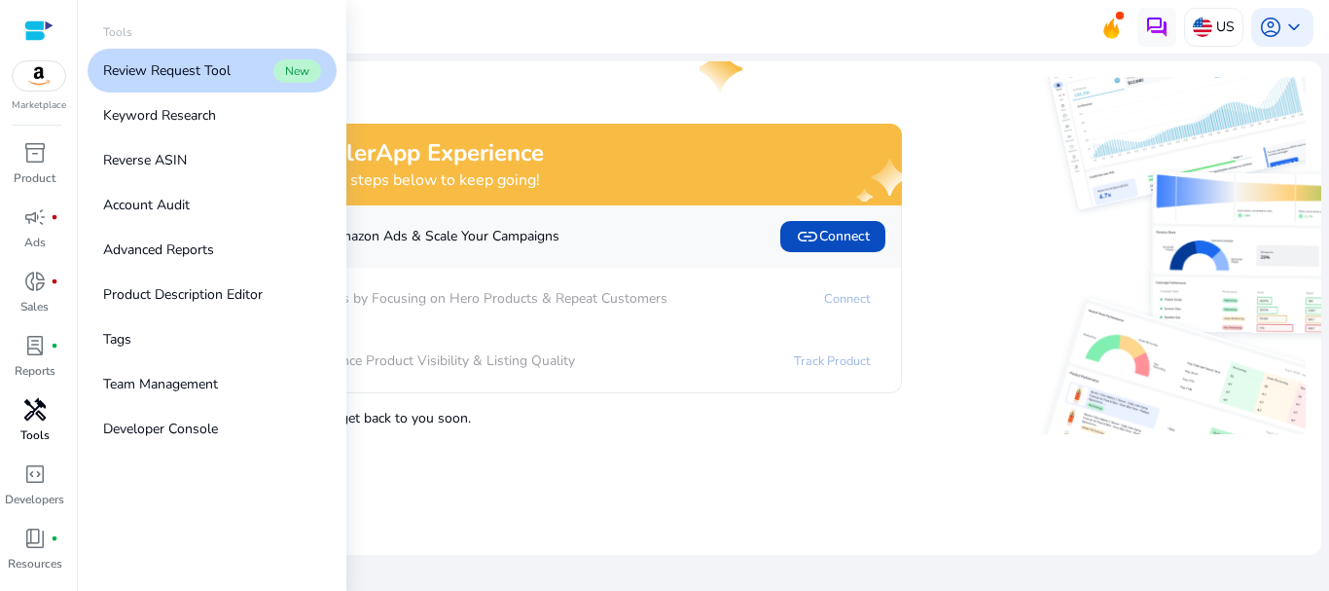
click at [39, 404] on span "handyman" at bounding box center [34, 409] width 23 height 23
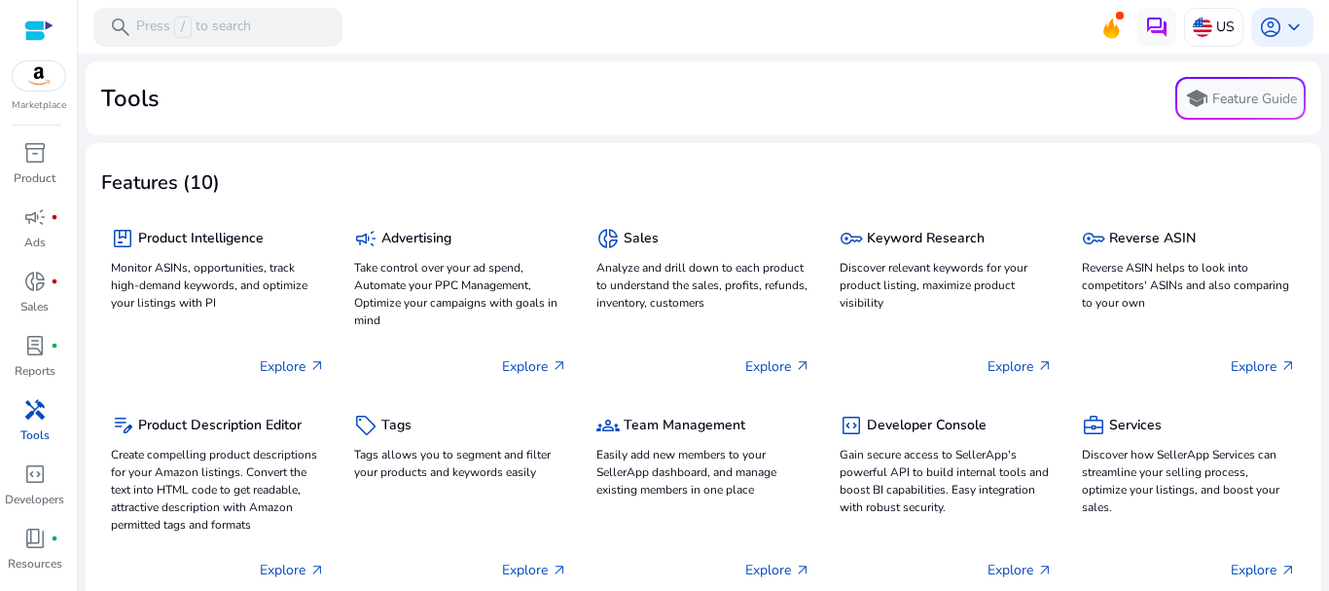
click at [44, 20] on div at bounding box center [38, 30] width 29 height 22
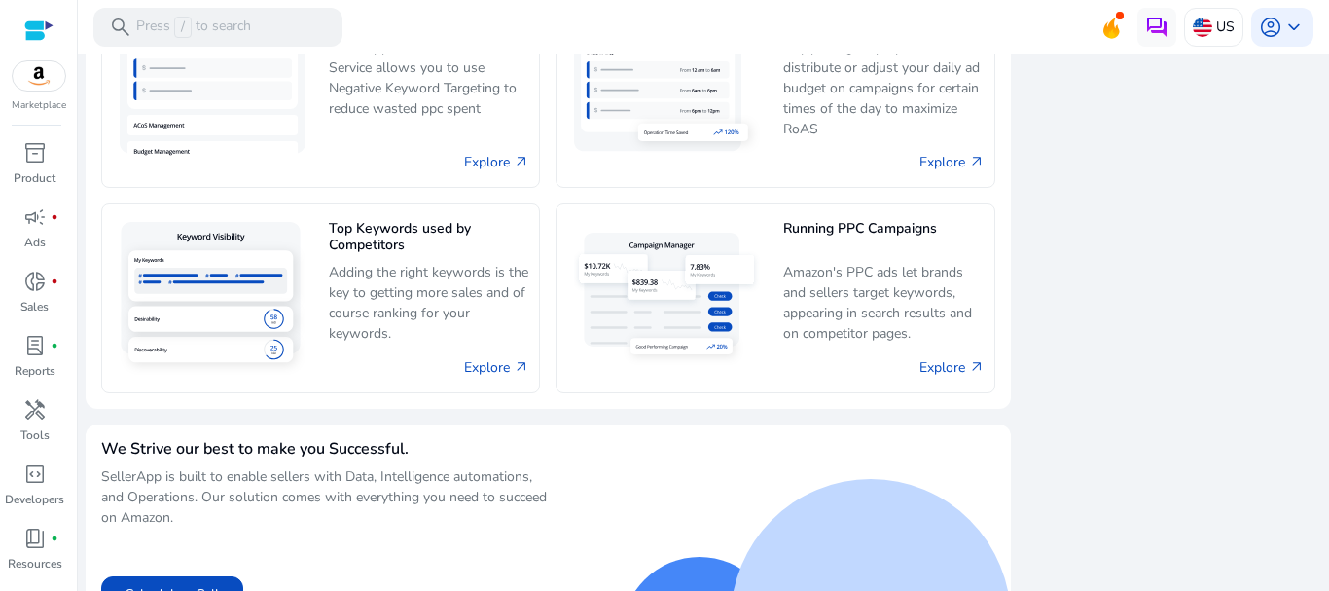
scroll to position [1273, 0]
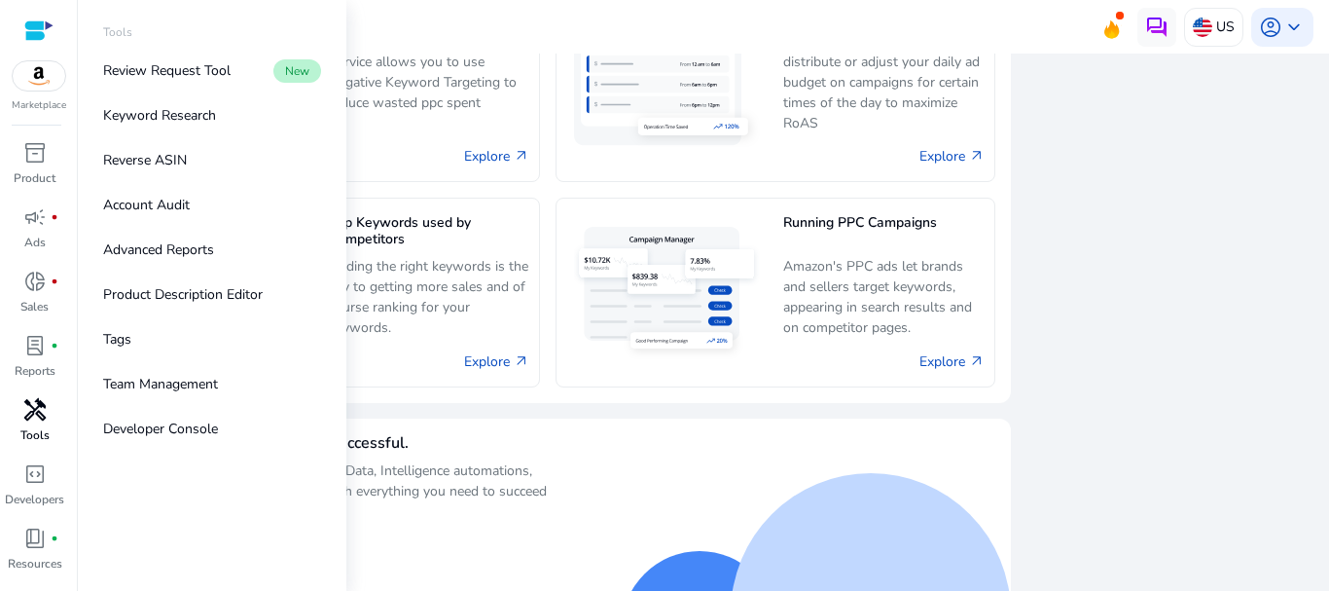
click at [43, 432] on p "Tools" at bounding box center [34, 435] width 29 height 18
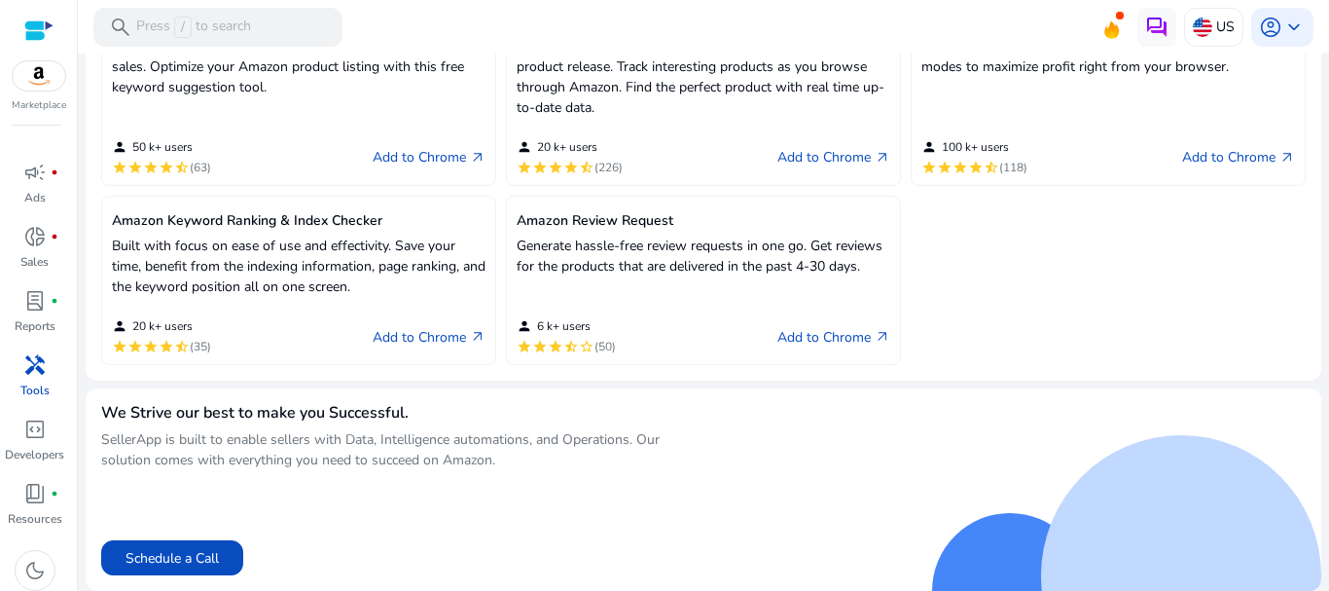
scroll to position [53, 0]
click at [33, 441] on p "Developers" at bounding box center [34, 447] width 59 height 18
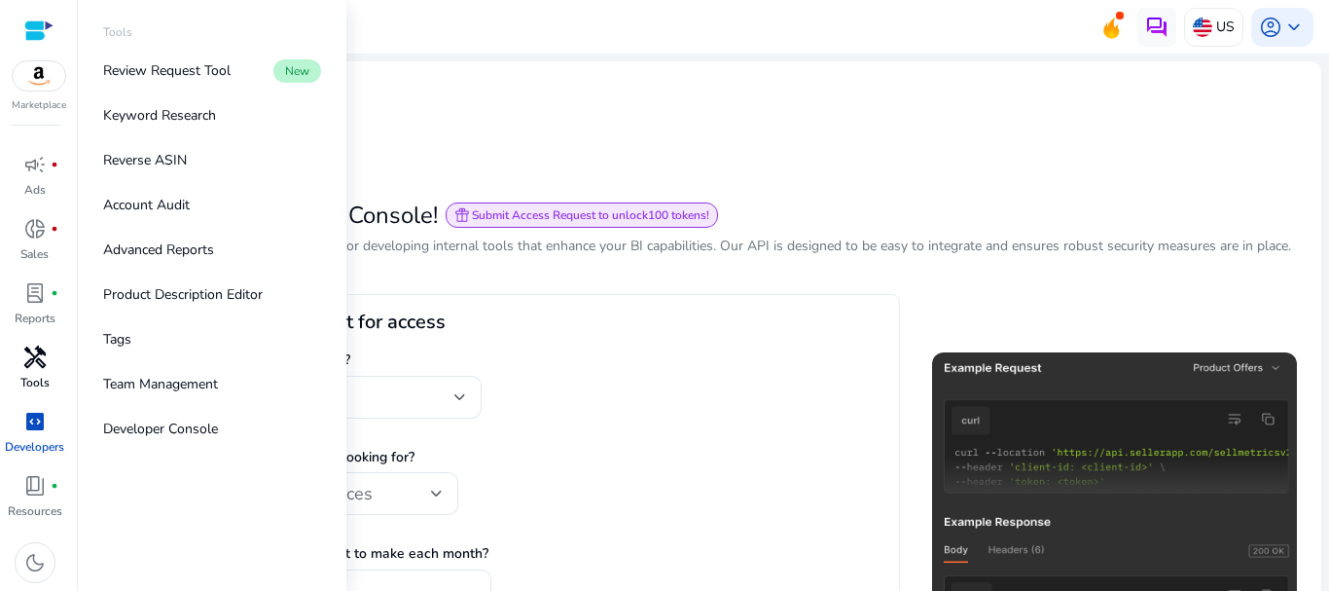
click at [38, 379] on p "Tools" at bounding box center [34, 383] width 29 height 18
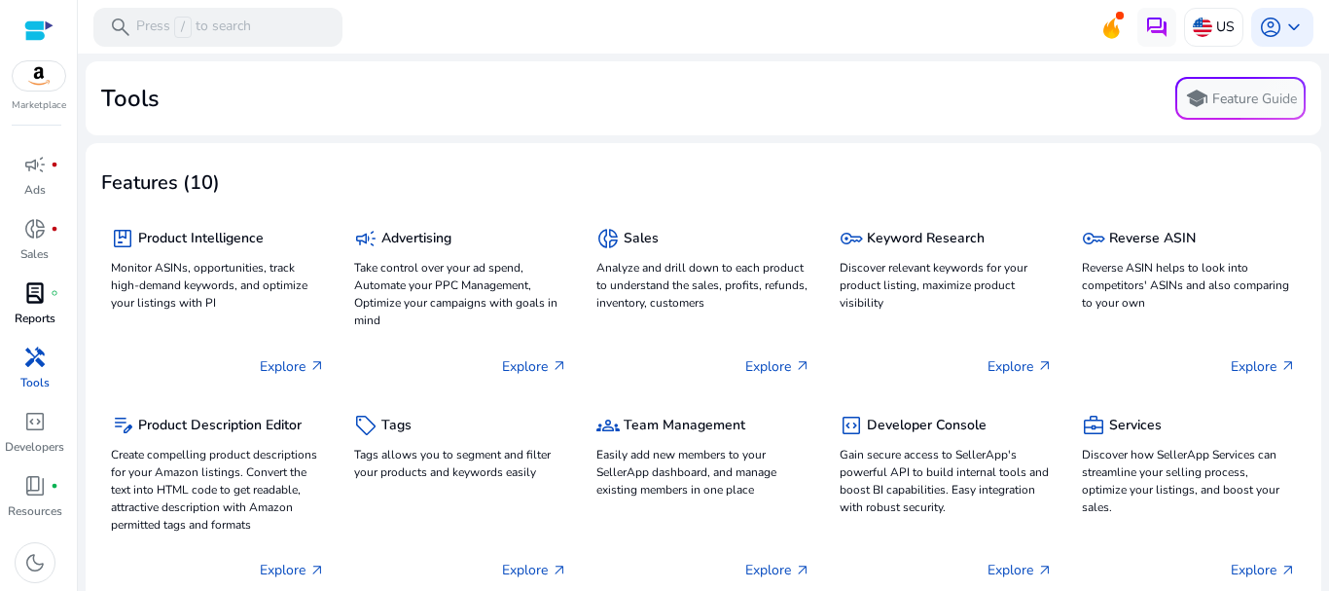
click at [34, 312] on p "Reports" at bounding box center [35, 318] width 41 height 18
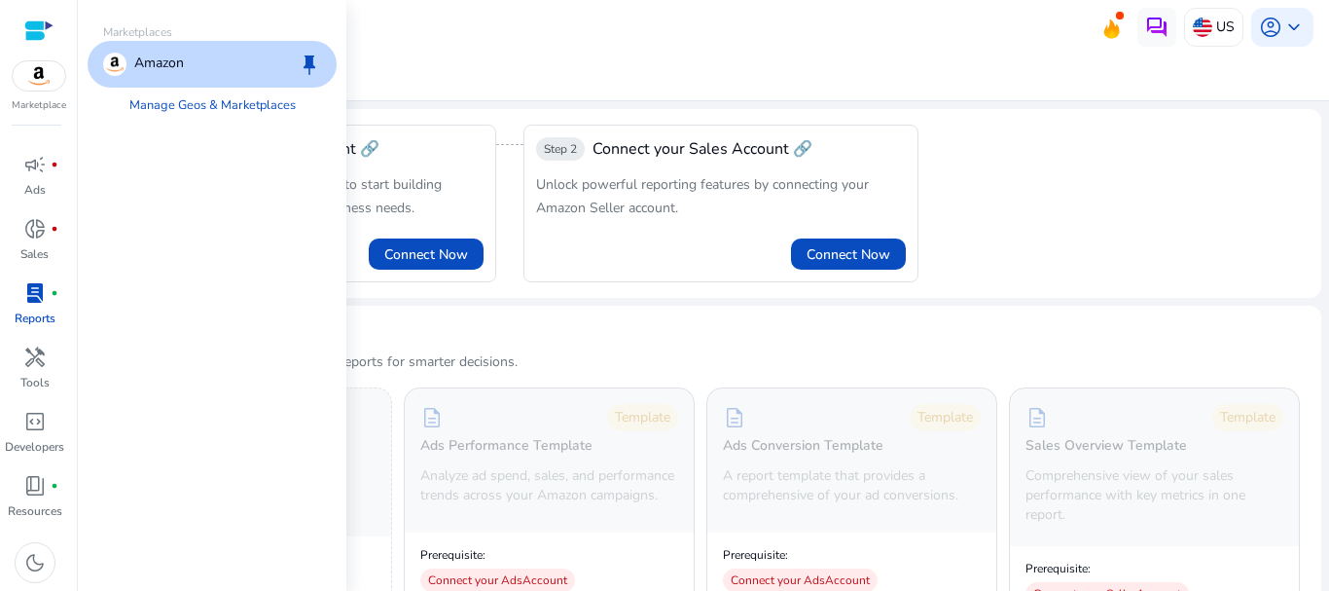
click at [49, 76] on img at bounding box center [39, 75] width 53 height 29
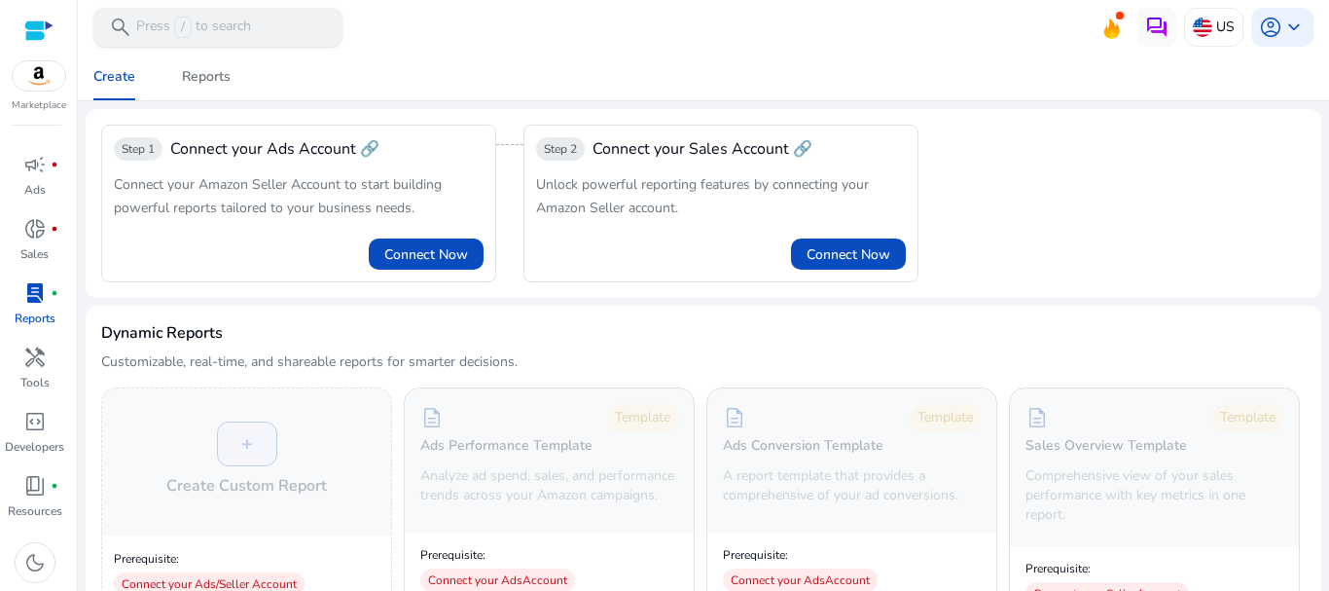
click at [309, 25] on div "search Press / to search" at bounding box center [217, 27] width 249 height 39
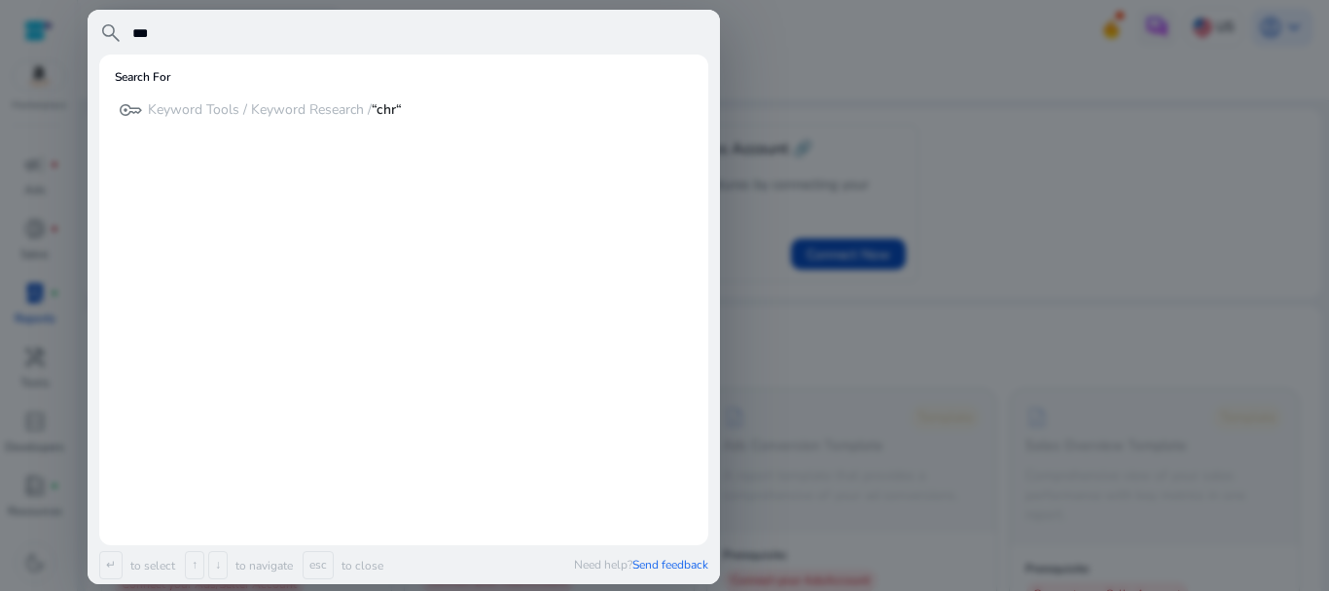
type input "***"
click at [916, 28] on div at bounding box center [664, 295] width 1329 height 591
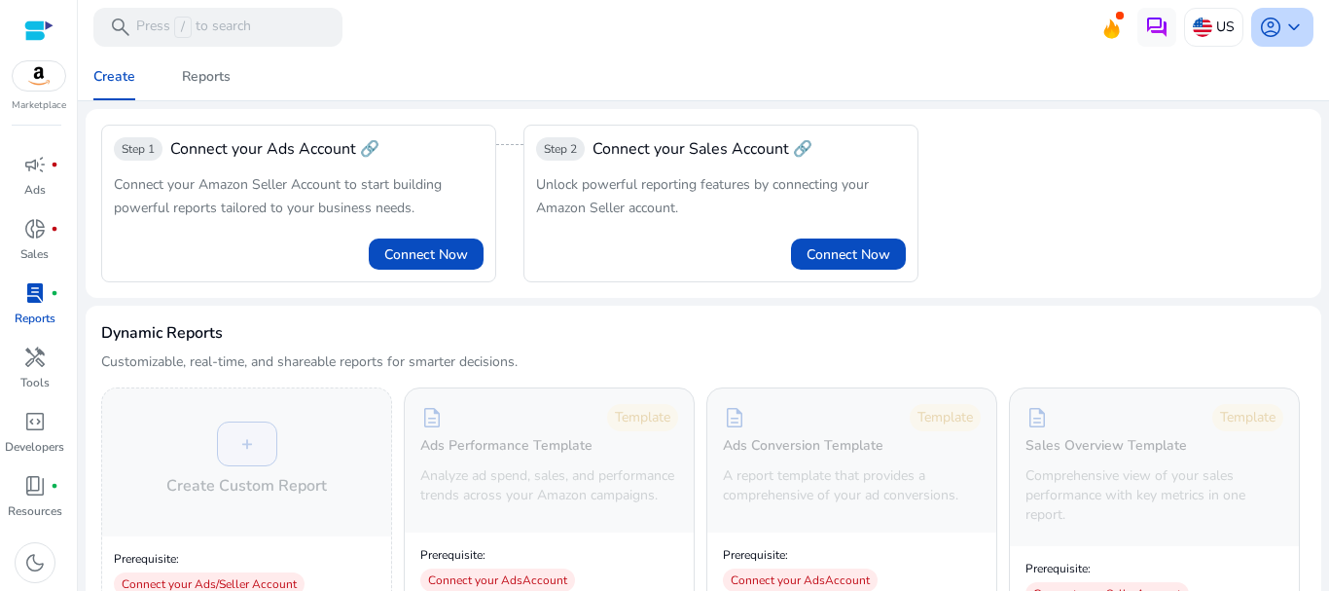
click at [1287, 37] on span "keyboard_arrow_down" at bounding box center [1294, 27] width 23 height 23
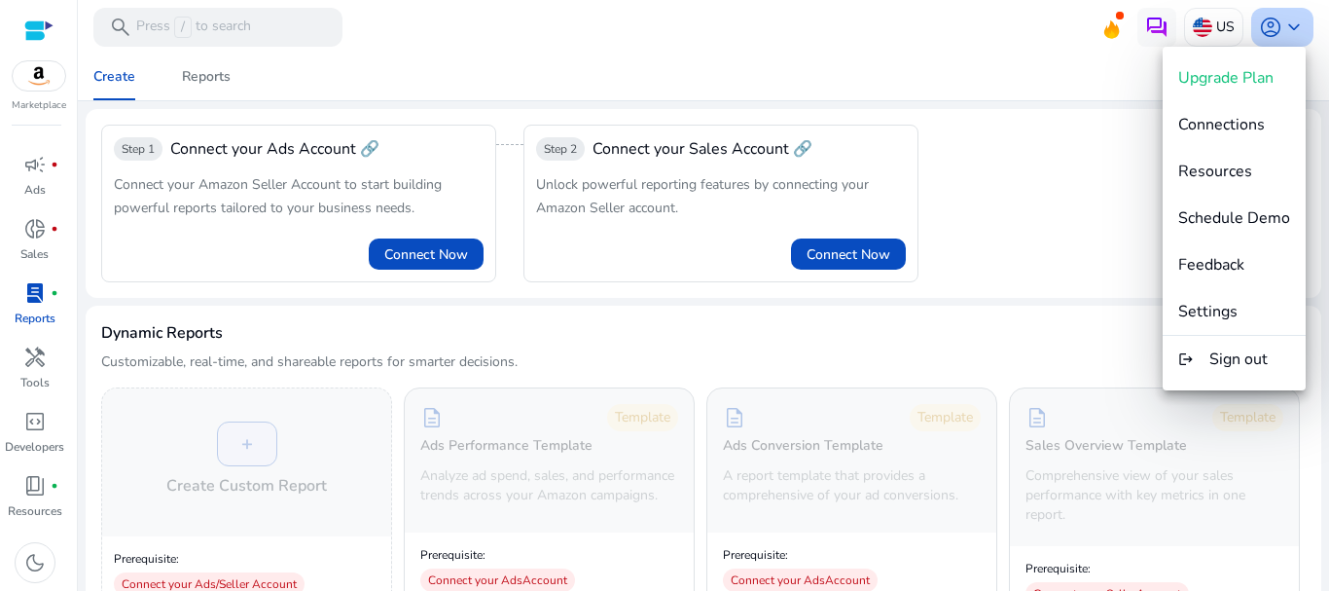
click at [1287, 37] on div at bounding box center [664, 295] width 1329 height 591
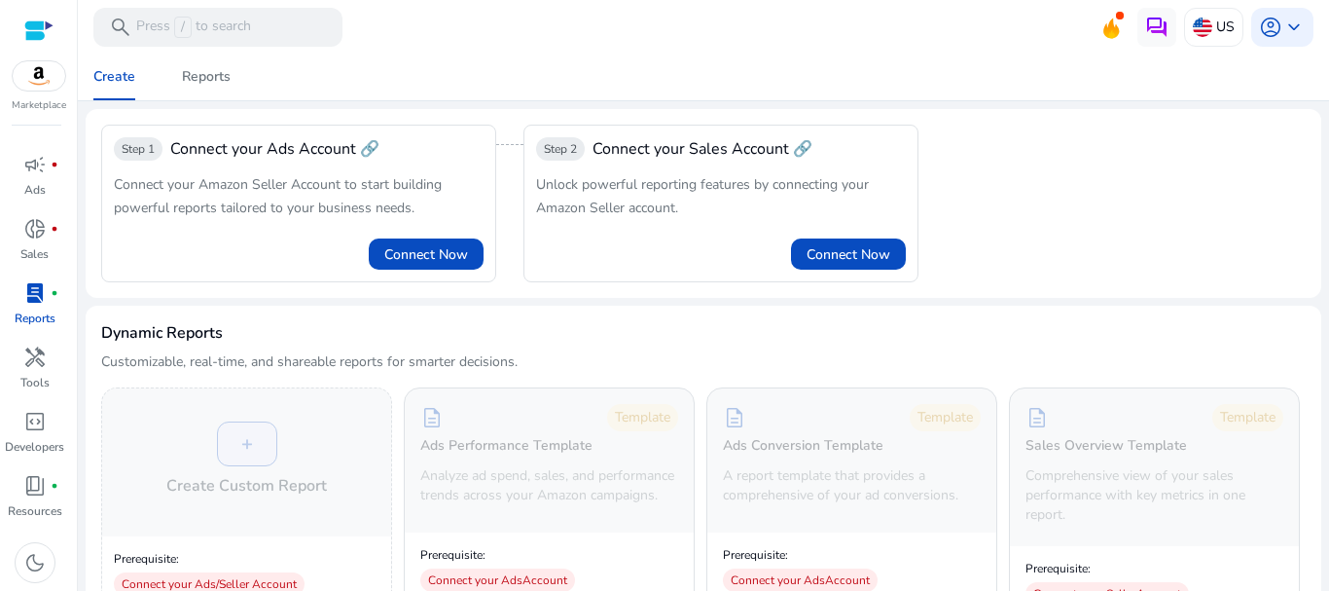
click at [39, 24] on div at bounding box center [38, 30] width 29 height 22
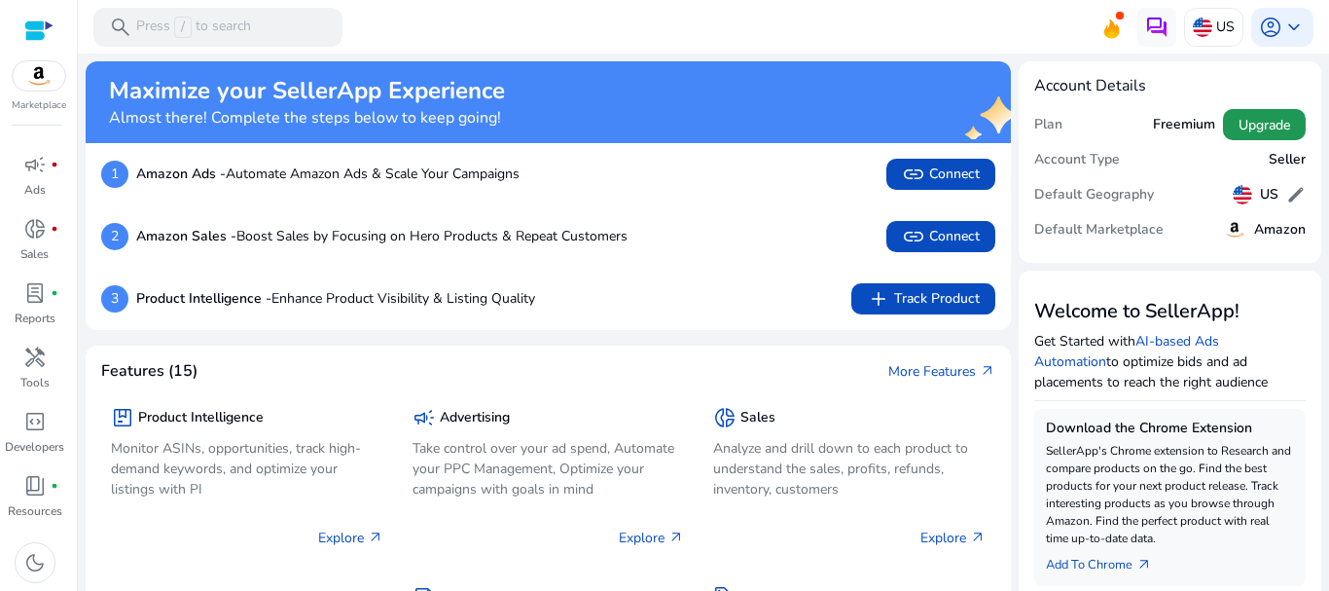
click at [1251, 123] on span "Upgrade" at bounding box center [1265, 125] width 52 height 20
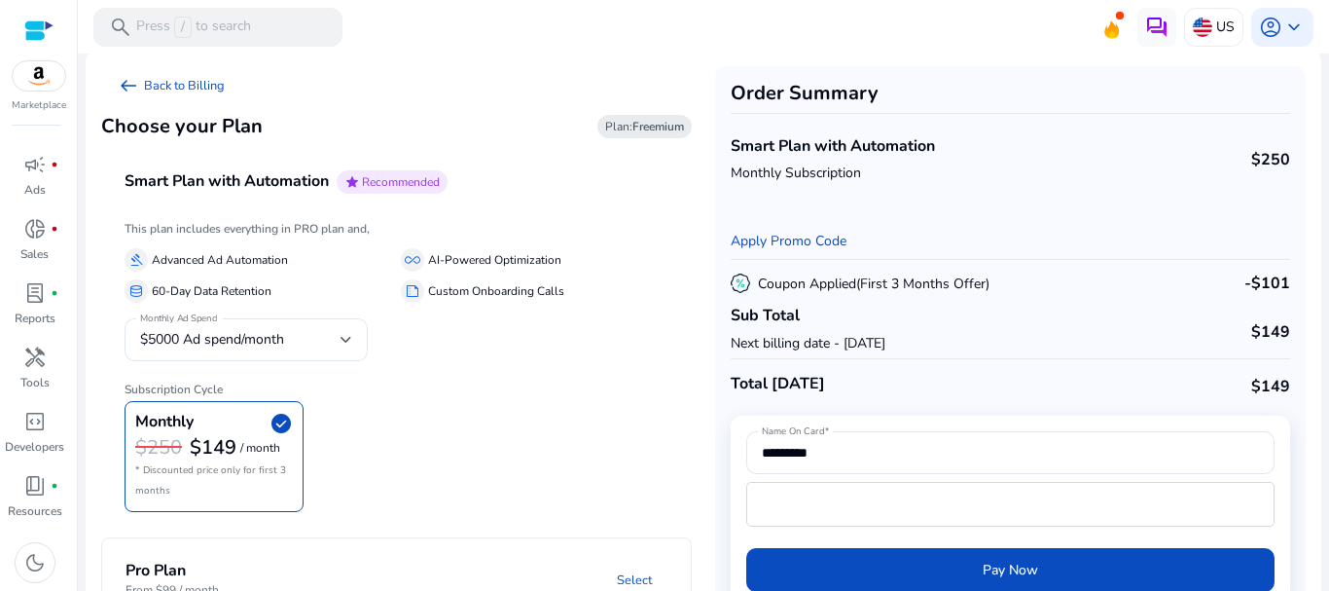
scroll to position [58, 0]
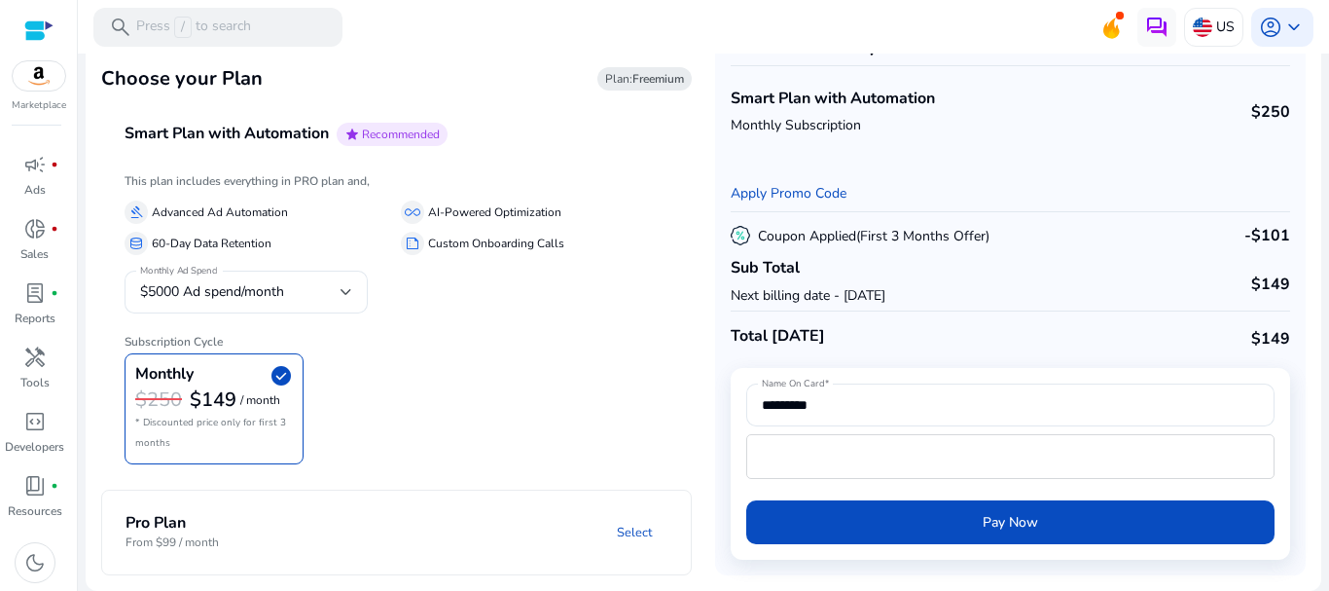
click at [1308, 29] on mat-toolbar "search Press / to search US account_circle keyboard_arrow_down" at bounding box center [703, 27] width 1251 height 54
click at [1294, 27] on span "keyboard_arrow_down" at bounding box center [1294, 27] width 23 height 23
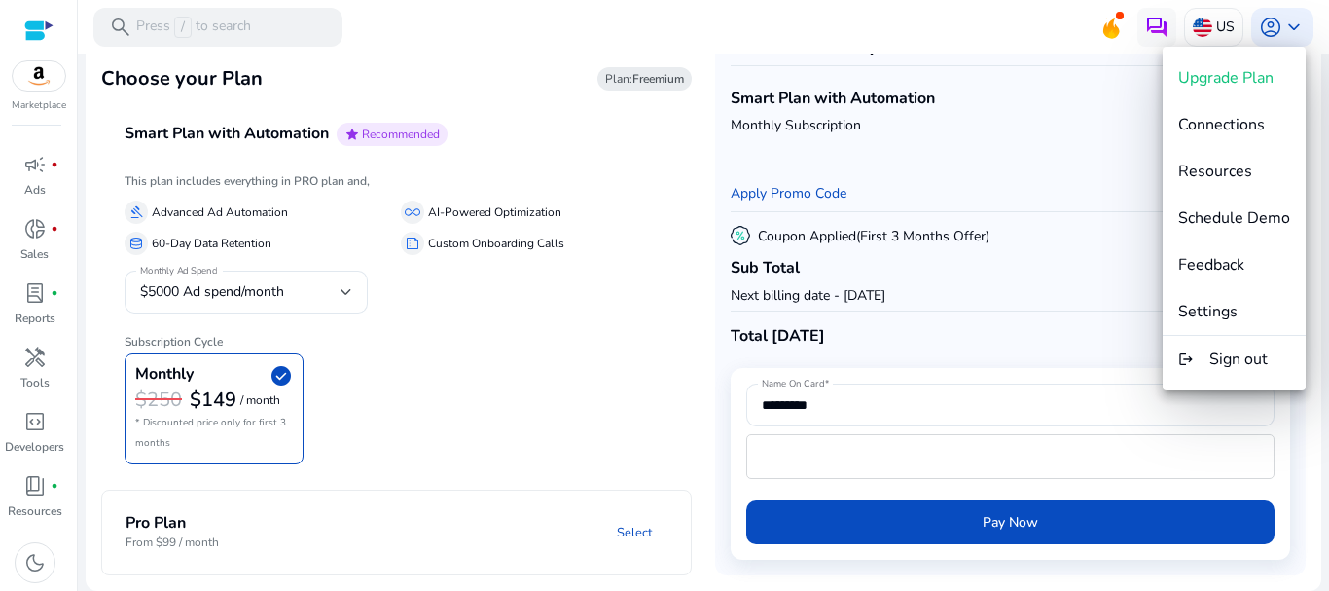
click at [925, 1] on div at bounding box center [664, 295] width 1329 height 591
